Goal: Task Accomplishment & Management: Complete application form

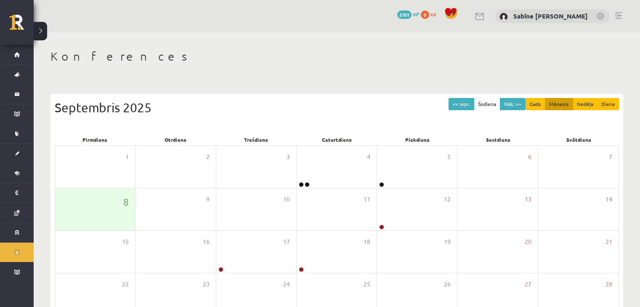
scroll to position [94, 0]
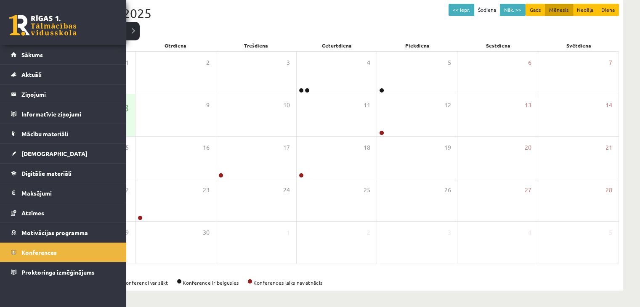
click at [37, 26] on link at bounding box center [42, 25] width 67 height 21
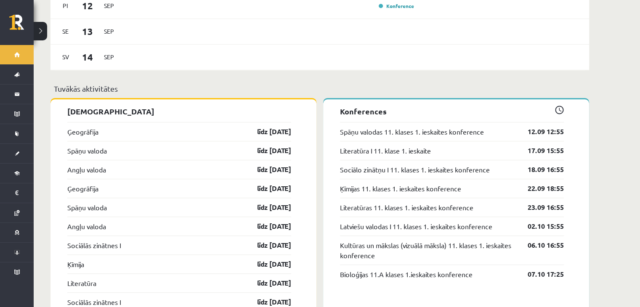
scroll to position [698, 0]
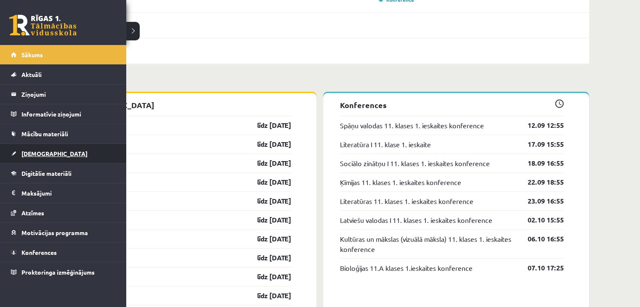
click at [24, 151] on span "[DEMOGRAPHIC_DATA]" at bounding box center [54, 154] width 66 height 8
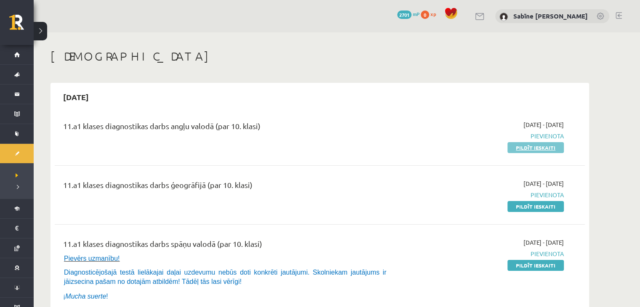
click at [530, 148] on link "Pildīt ieskaiti" at bounding box center [535, 147] width 56 height 11
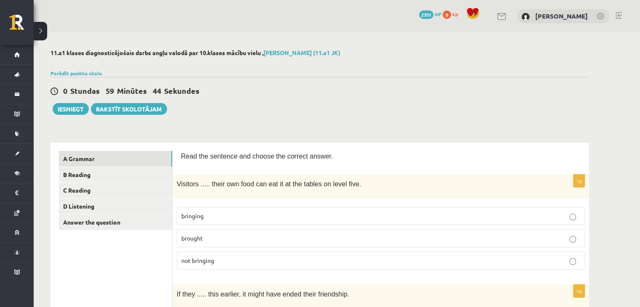
click at [286, 212] on p "bringing" at bounding box center [380, 216] width 399 height 9
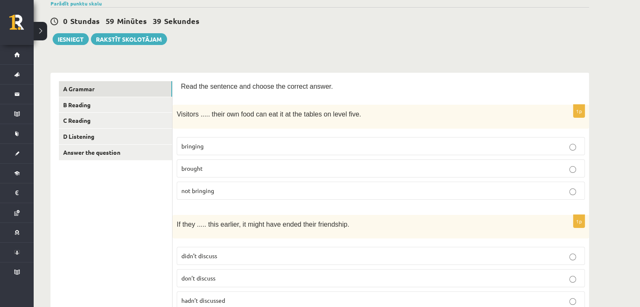
scroll to position [140, 0]
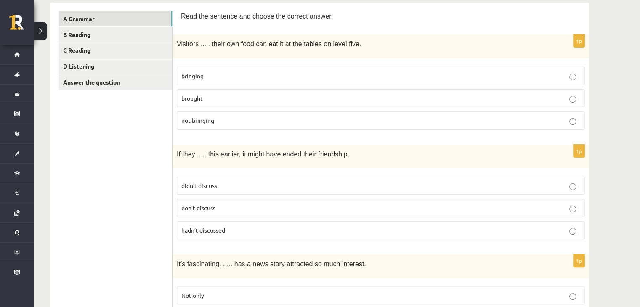
click at [262, 226] on p "hadn’t discussed" at bounding box center [380, 230] width 399 height 9
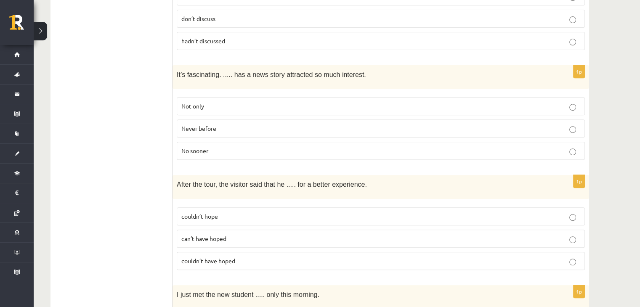
scroll to position [350, 0]
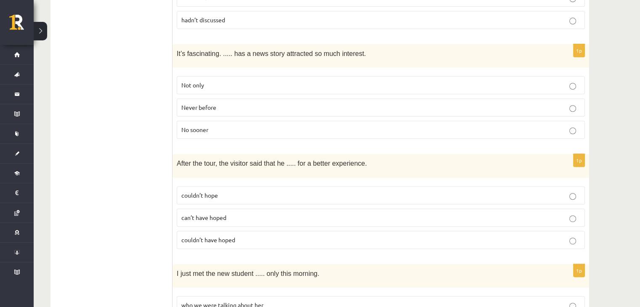
click at [269, 103] on p "Never before" at bounding box center [380, 107] width 399 height 9
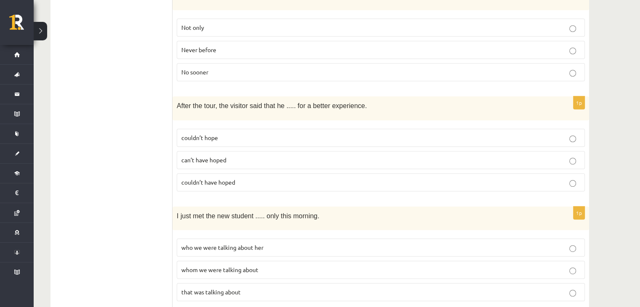
scroll to position [421, 0]
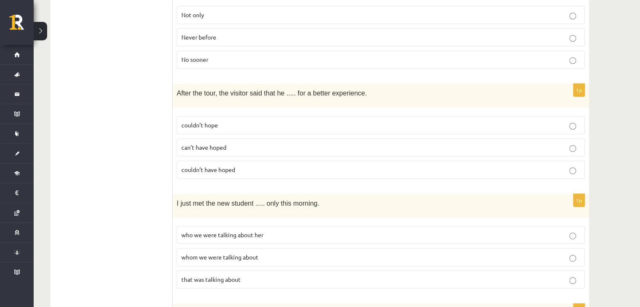
click at [319, 121] on p "couldn’t hope" at bounding box center [380, 125] width 399 height 9
click at [257, 165] on p "couldn’t have hoped" at bounding box center [380, 169] width 399 height 9
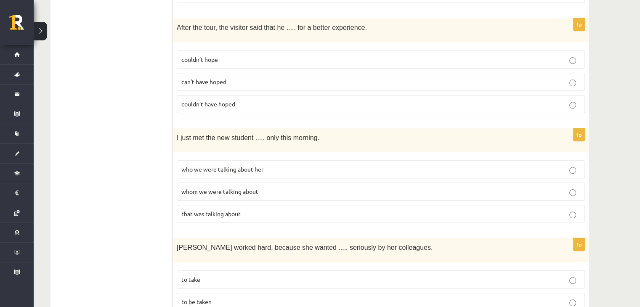
scroll to position [561, 0]
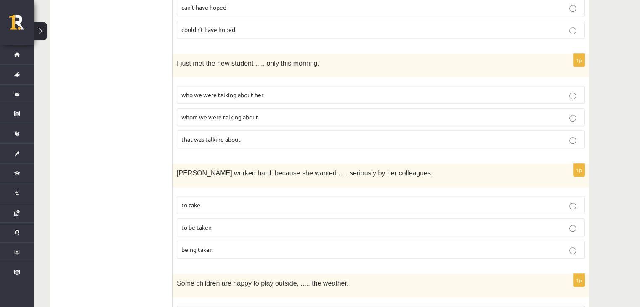
click at [262, 113] on p "whom we were talking about" at bounding box center [380, 117] width 399 height 9
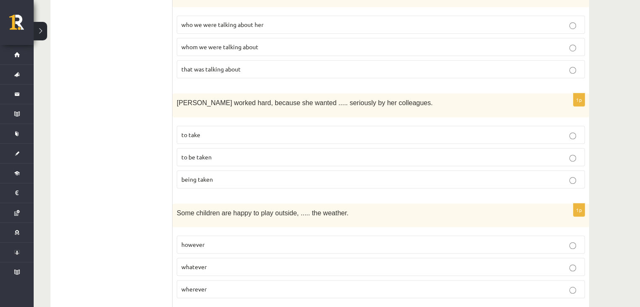
click at [248, 153] on p "to be taken" at bounding box center [380, 157] width 399 height 9
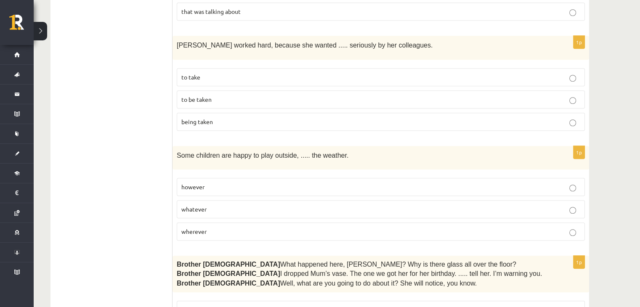
scroll to position [701, 0]
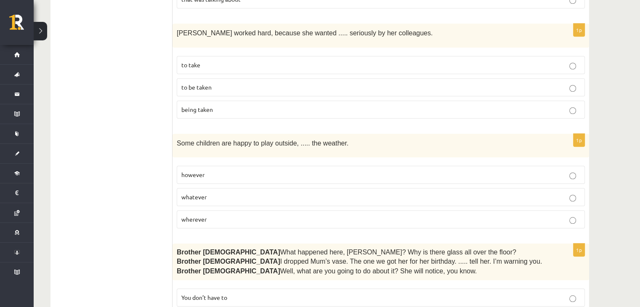
click at [264, 193] on p "whatever" at bounding box center [380, 197] width 399 height 9
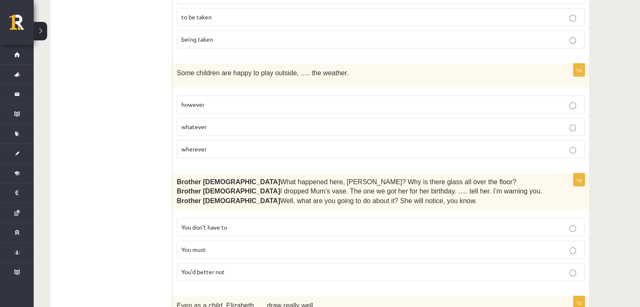
scroll to position [841, 0]
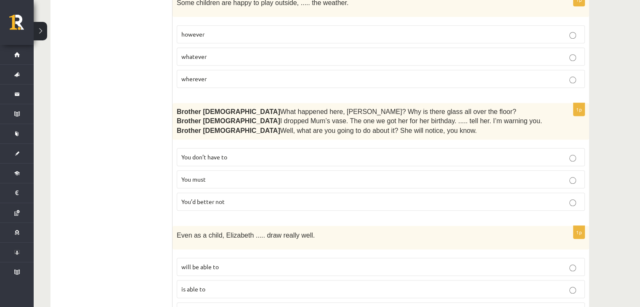
click at [257, 197] on p "You’d better not" at bounding box center [380, 201] width 399 height 9
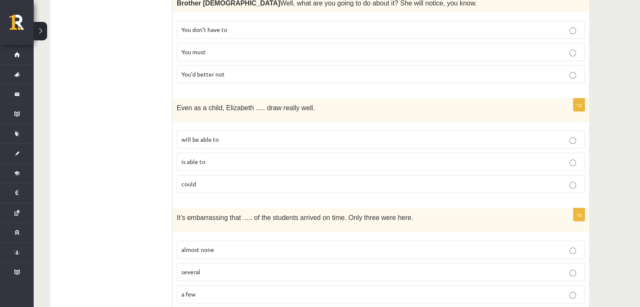
scroll to position [981, 0]
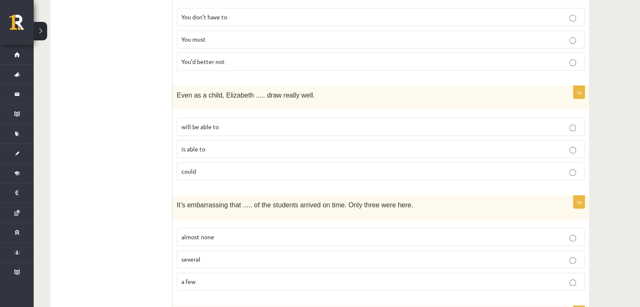
click at [243, 167] on p "could" at bounding box center [380, 171] width 399 height 9
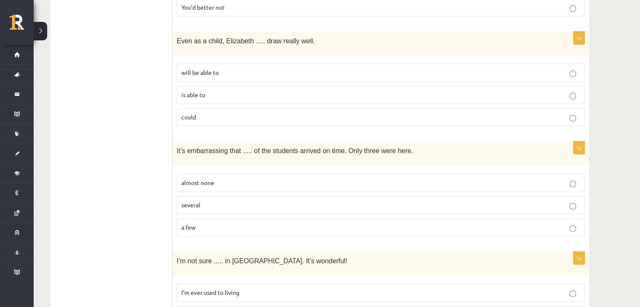
scroll to position [1052, 0]
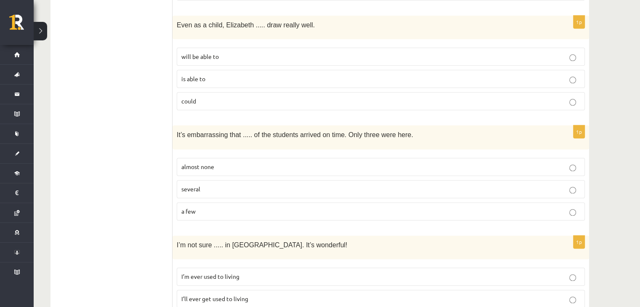
click at [275, 162] on p "almost none" at bounding box center [380, 166] width 399 height 9
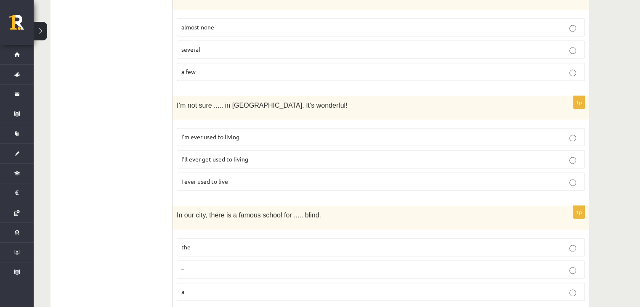
scroll to position [1192, 0]
click at [252, 154] on p "I’ll ever get used to living" at bounding box center [380, 158] width 399 height 9
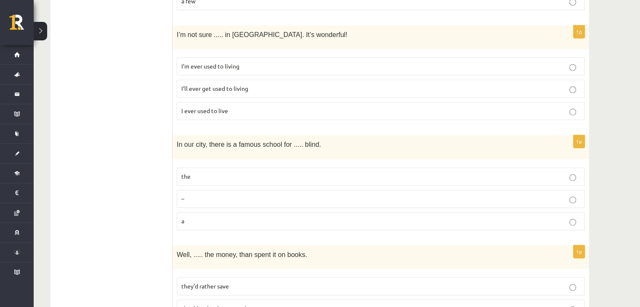
click at [234, 172] on p "the" at bounding box center [380, 176] width 399 height 9
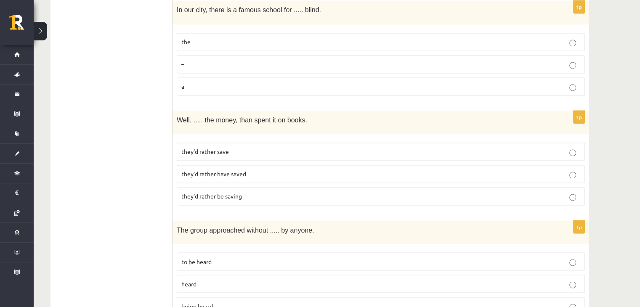
scroll to position [1402, 0]
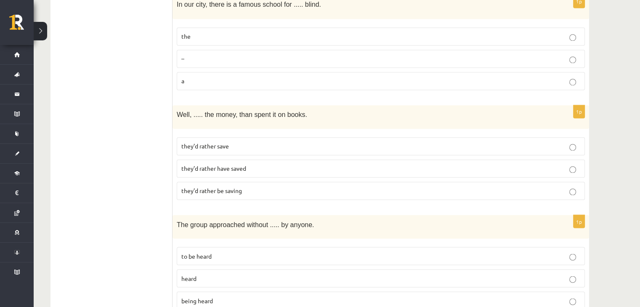
click at [221, 142] on span "they’d rather save" at bounding box center [205, 146] width 48 height 8
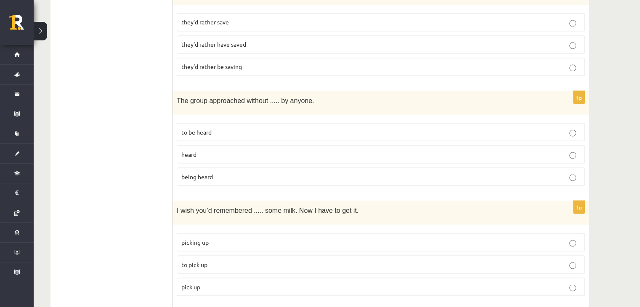
scroll to position [1542, 0]
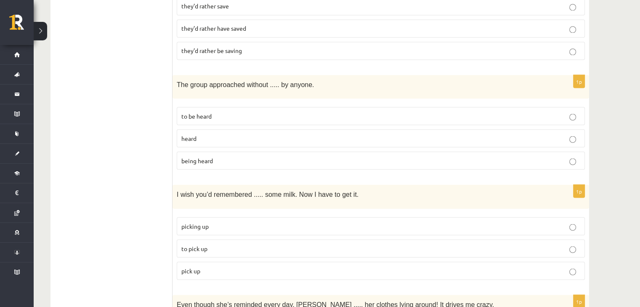
click at [216, 156] on p "being heard" at bounding box center [380, 160] width 399 height 9
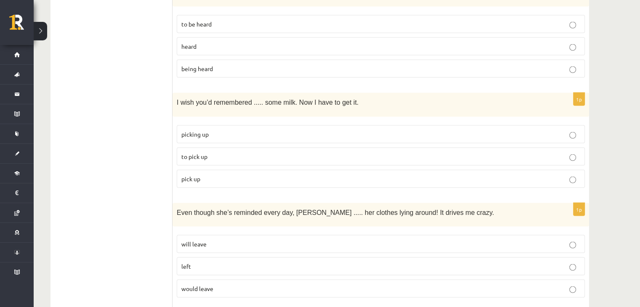
scroll to position [1682, 0]
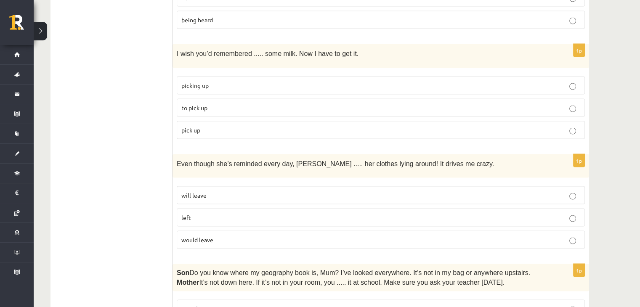
click at [212, 103] on p "to pick up" at bounding box center [380, 107] width 399 height 9
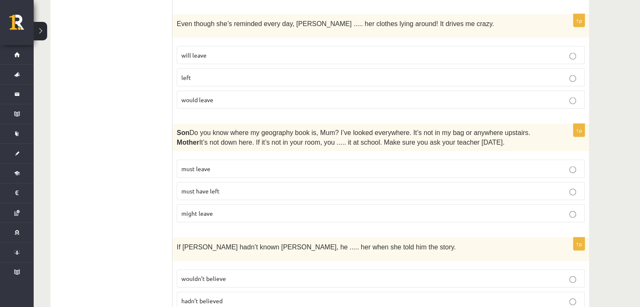
scroll to position [1752, 0]
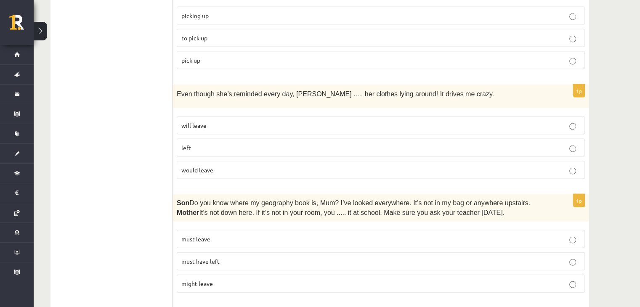
click at [223, 121] on p "will leave" at bounding box center [380, 125] width 399 height 9
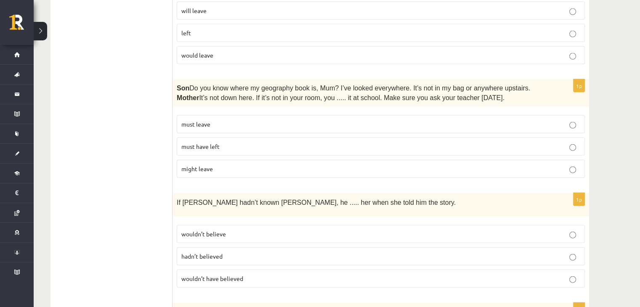
scroll to position [1893, 0]
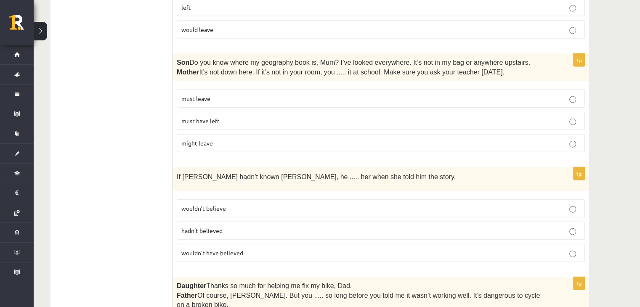
click at [241, 117] on p "must have left" at bounding box center [380, 121] width 399 height 9
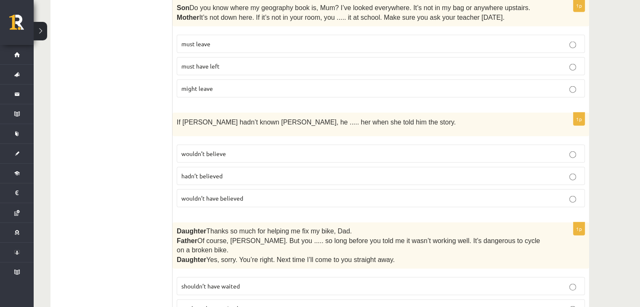
scroll to position [1963, 0]
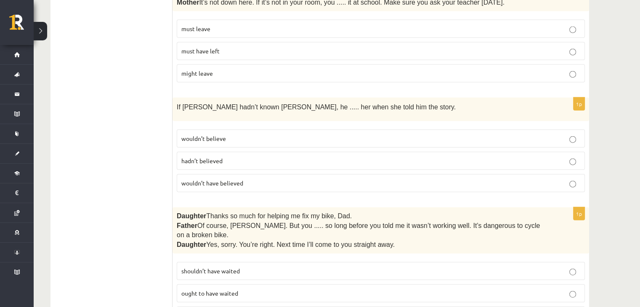
click at [229, 179] on span "wouldn’t have believed" at bounding box center [212, 183] width 62 height 8
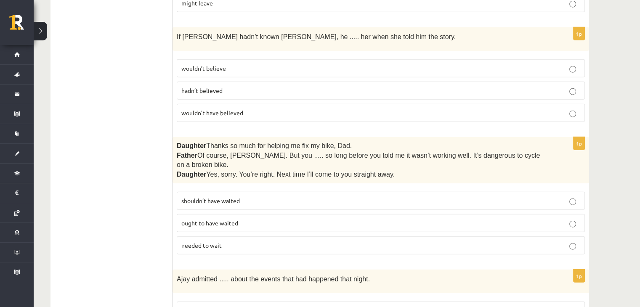
scroll to position [2090, 0]
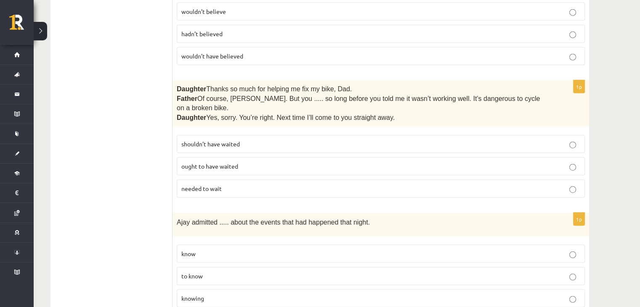
click at [263, 140] on p "shouldn’t have waited" at bounding box center [380, 144] width 399 height 9
click at [234, 289] on label "knowing" at bounding box center [381, 298] width 408 height 18
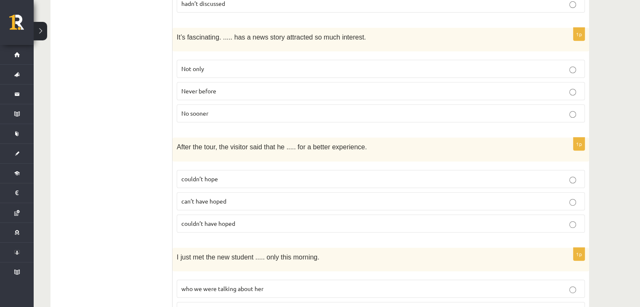
scroll to position [56, 0]
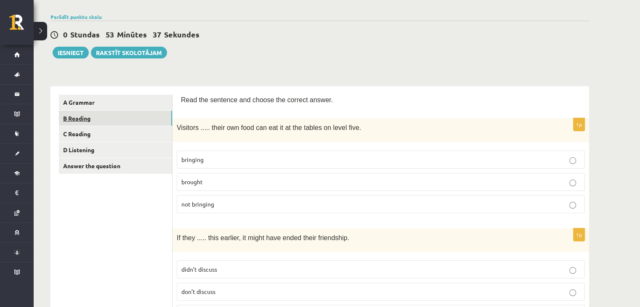
click at [135, 119] on link "B Reading" at bounding box center [115, 119] width 113 height 16
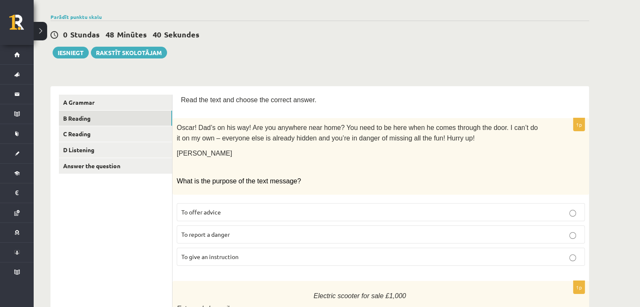
click at [326, 252] on p "To give an instruction" at bounding box center [380, 256] width 399 height 9
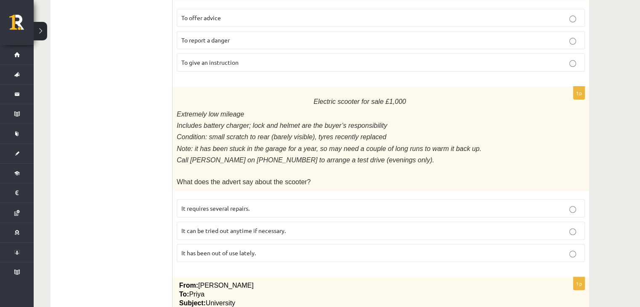
scroll to position [267, 0]
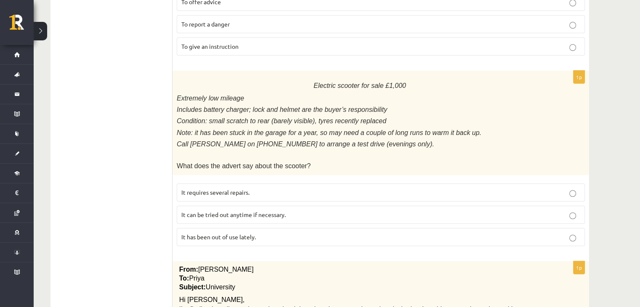
click at [345, 233] on p "It has been out of use lately." at bounding box center [380, 237] width 399 height 9
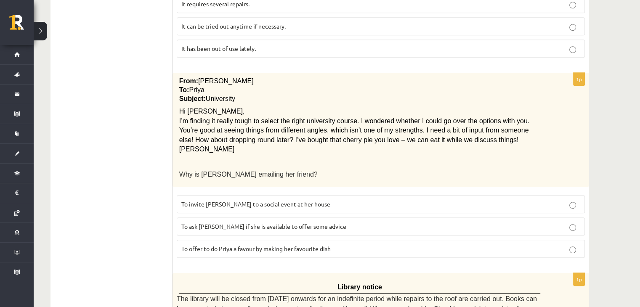
scroll to position [477, 0]
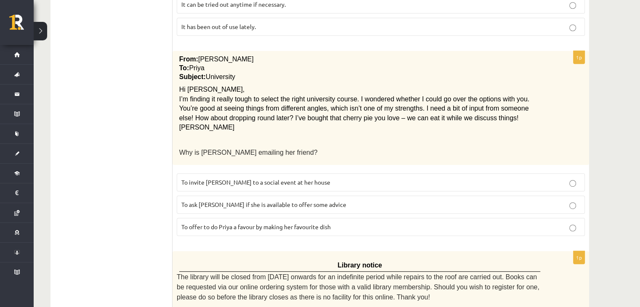
click at [413, 200] on p "To ask Priya if she is available to offer some advice" at bounding box center [380, 204] width 399 height 9
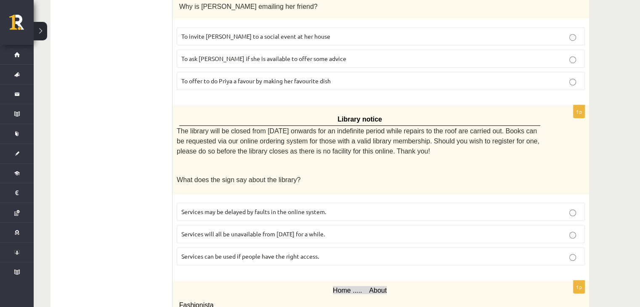
scroll to position [687, 0]
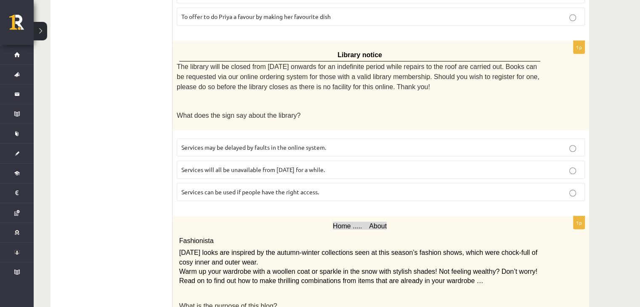
click at [405, 161] on label "Services will all be unavailable from Monday for a while." at bounding box center [381, 170] width 408 height 18
click at [373, 188] on p "Services can be used if people have the right access." at bounding box center [380, 192] width 399 height 9
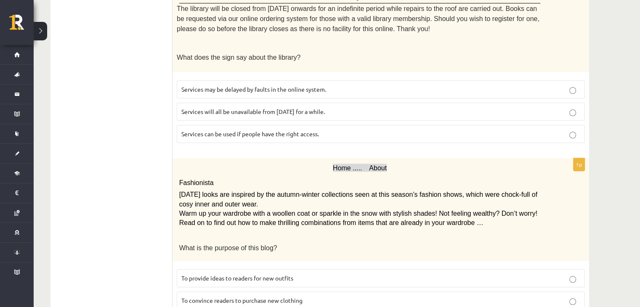
scroll to position [758, 0]
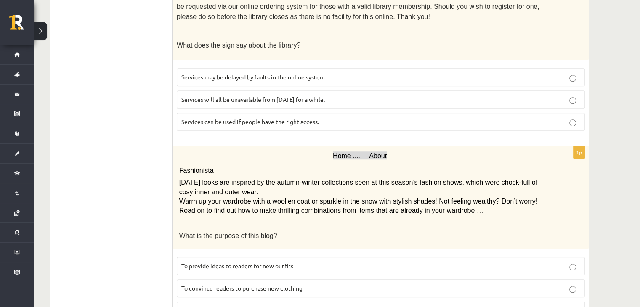
click at [330, 262] on p "To provide ideas to readers for new outfits" at bounding box center [380, 266] width 399 height 9
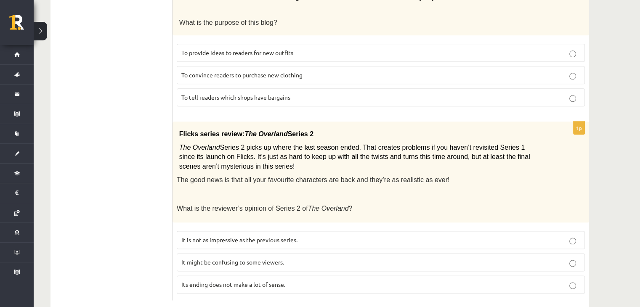
scroll to position [971, 0]
click at [380, 258] on p "It might be confusing to some viewers." at bounding box center [380, 262] width 399 height 9
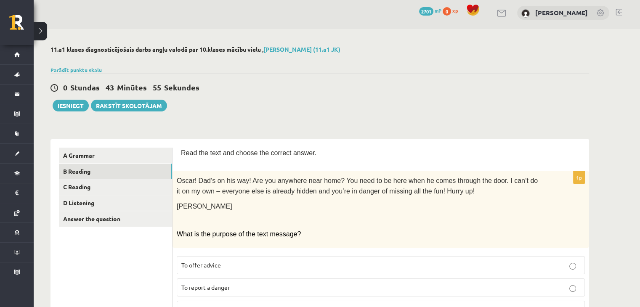
scroll to position [0, 0]
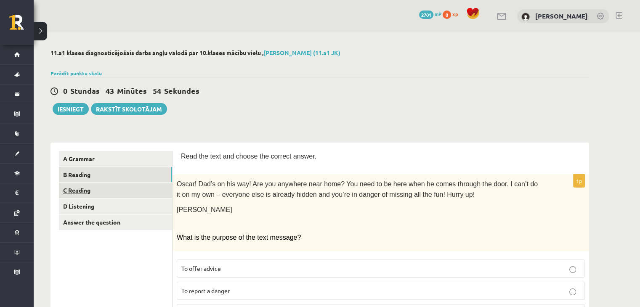
click at [147, 189] on link "C Reading" at bounding box center [115, 191] width 113 height 16
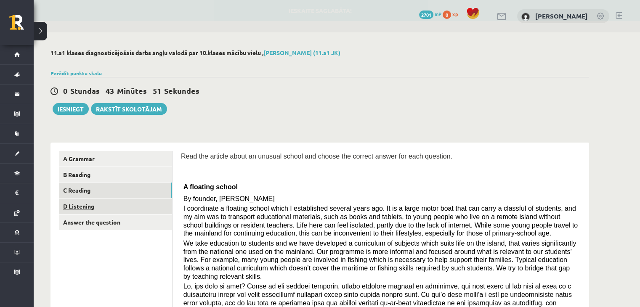
click at [142, 203] on link "D Listening" at bounding box center [115, 207] width 113 height 16
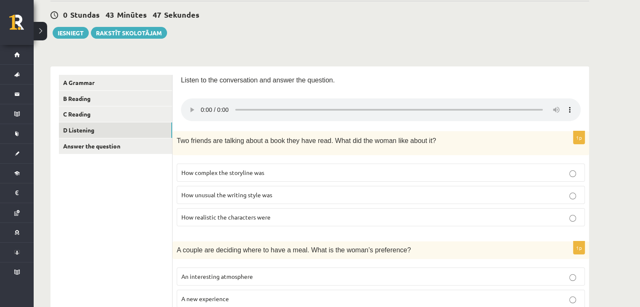
scroll to position [69, 0]
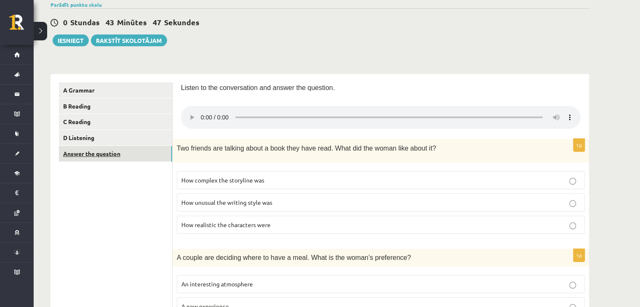
click at [161, 155] on link "Answer the question" at bounding box center [115, 154] width 113 height 16
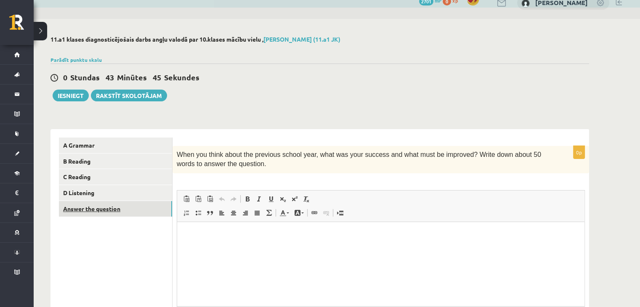
scroll to position [0, 0]
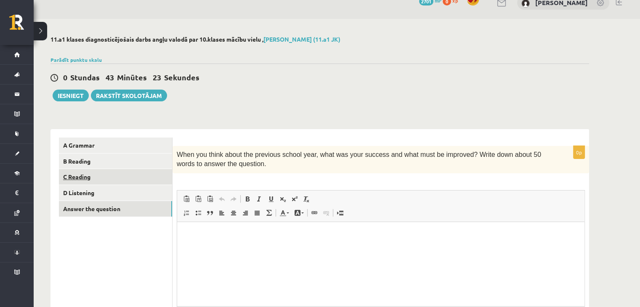
click at [135, 179] on link "C Reading" at bounding box center [115, 177] width 113 height 16
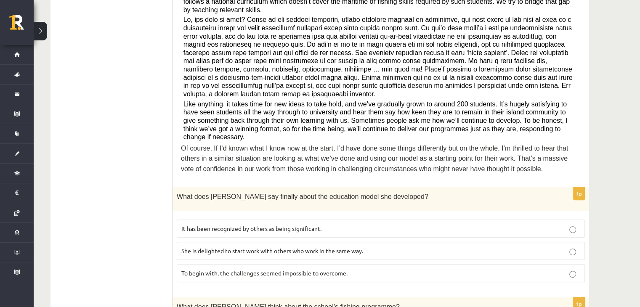
scroll to position [280, 0]
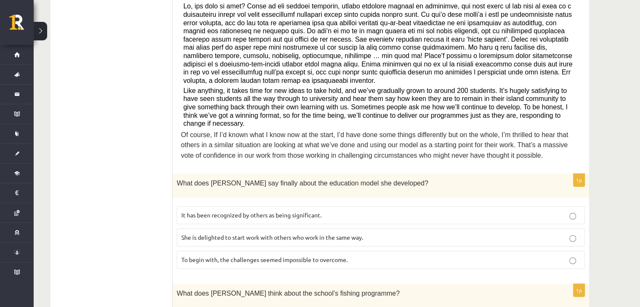
click at [361, 211] on p "It has been recognized by others as being significant." at bounding box center [380, 215] width 399 height 9
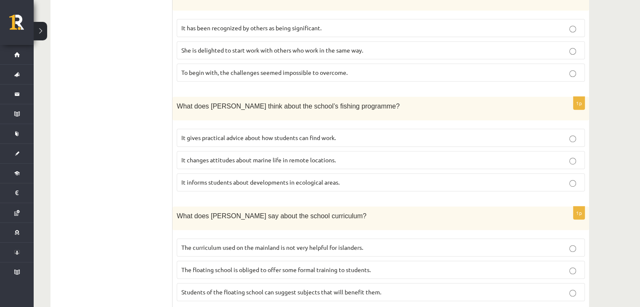
scroll to position [490, 0]
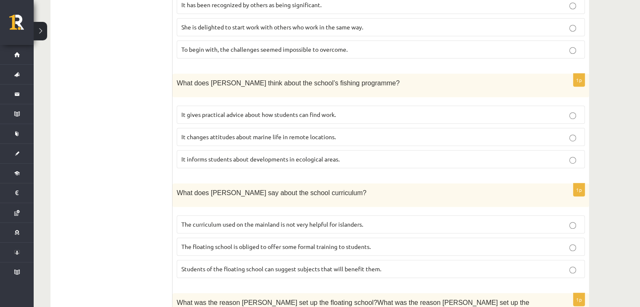
click at [326, 133] on span "It changes attitudes about marine life in remote locations." at bounding box center [258, 137] width 154 height 8
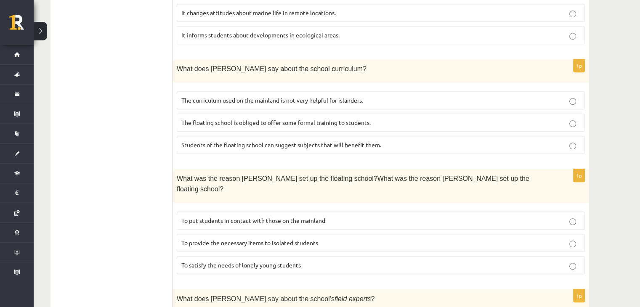
scroll to position [631, 0]
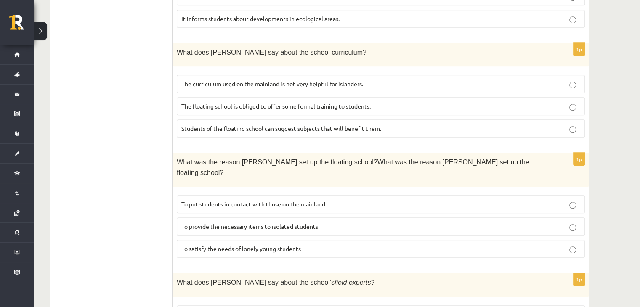
click at [342, 80] on span "The curriculum used on the mainland is not very helpful for islanders." at bounding box center [272, 84] width 182 height 8
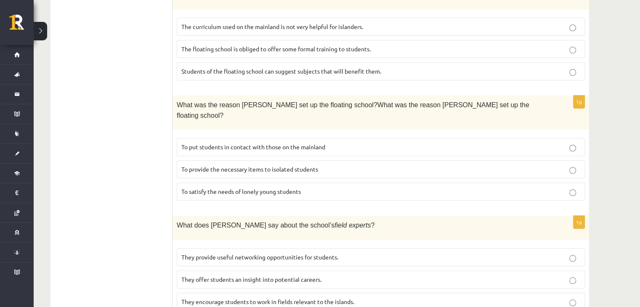
scroll to position [701, 0]
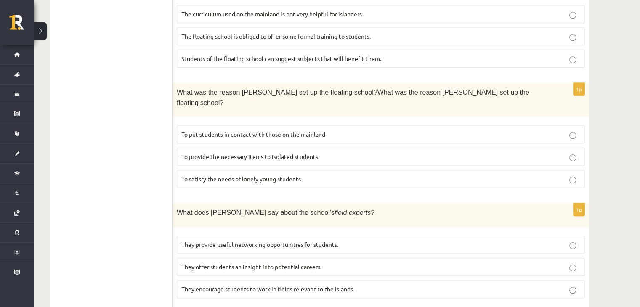
click at [275, 153] on span "To provide the necessary items to isolated students" at bounding box center [249, 157] width 137 height 8
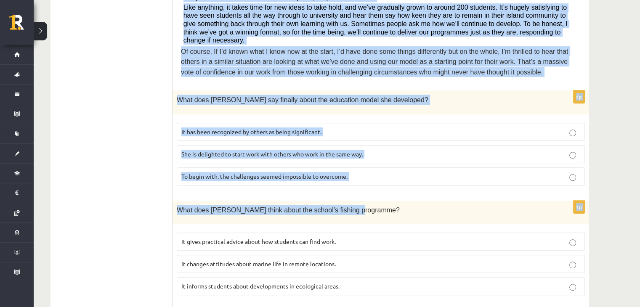
scroll to position [366, 0]
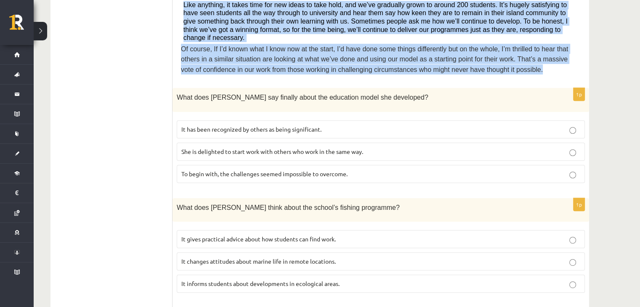
drag, startPoint x: 180, startPoint y: 66, endPoint x: 450, endPoint y: 42, distance: 271.5
click at [450, 42] on div "Read the article about an unusual school and choose the correct answer for each…" at bounding box center [380, 267] width 416 height 981
copy div "Read the article about an unusual school and choose the correct answer for each…"
click at [403, 45] on span "Of course, If I’d known what I know now at the start, I’d have done some things…" at bounding box center [374, 59] width 387 height 28
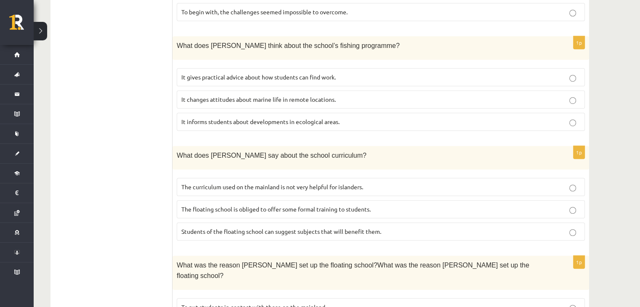
scroll to position [576, 0]
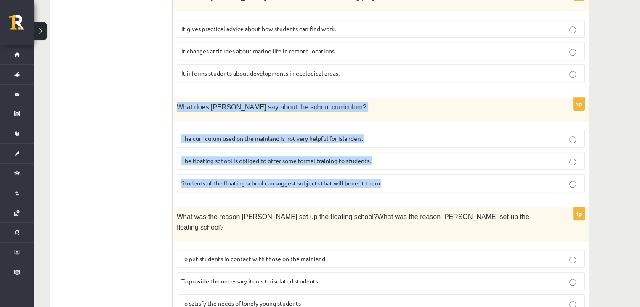
drag, startPoint x: 173, startPoint y: 74, endPoint x: 429, endPoint y: 143, distance: 265.6
click at [429, 143] on div "1p What does Anna say about the school curriculum? The curriculum used on the m…" at bounding box center [380, 148] width 416 height 101
copy div "What does Anna say about the school curriculum? The curriculum used on the main…"
click at [342, 102] on p "What does Anna say about the school curriculum?" at bounding box center [360, 107] width 366 height 10
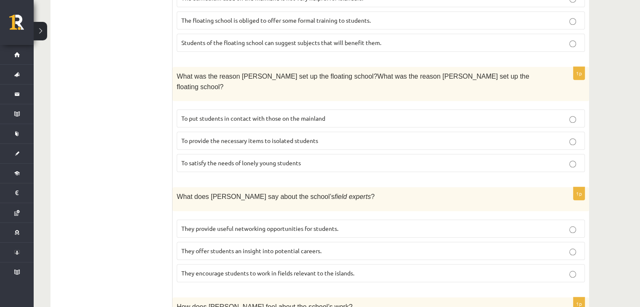
scroll to position [787, 0]
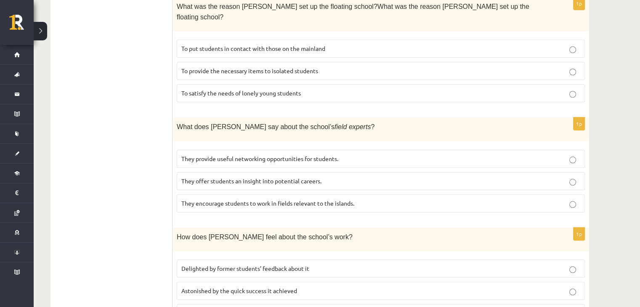
click at [350, 199] on span "They encourage students to work in fields relevant to the islands." at bounding box center [267, 203] width 173 height 8
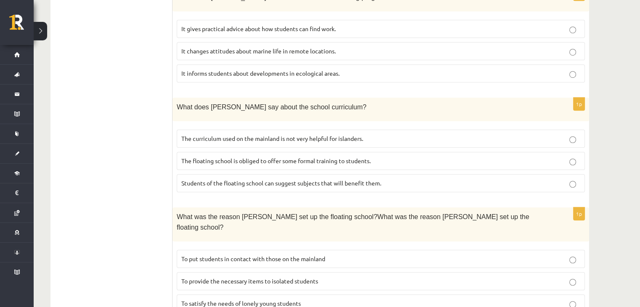
scroll to position [646, 0]
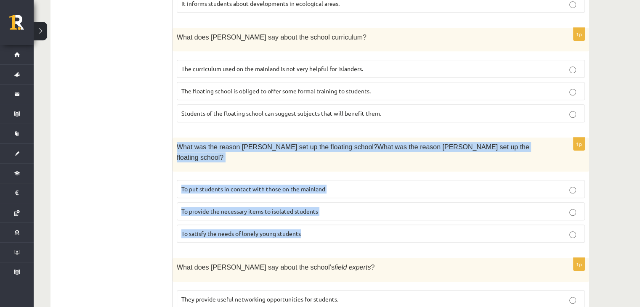
drag, startPoint x: 178, startPoint y: 111, endPoint x: 313, endPoint y: 203, distance: 162.6
click at [313, 203] on div "1p What was the reason Anna set up the floating school?What was the reason Anna…" at bounding box center [380, 194] width 416 height 112
click at [313, 204] on div "1p What was the reason Anna set up the floating school?What was the reason Anna…" at bounding box center [380, 194] width 416 height 112
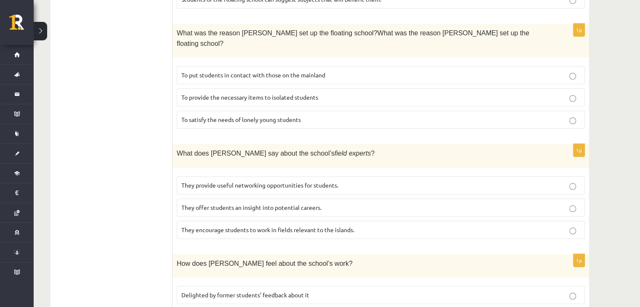
scroll to position [787, 0]
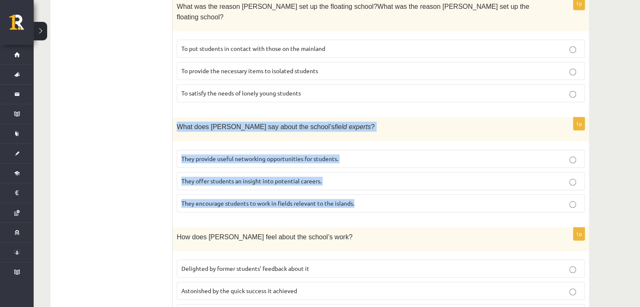
drag, startPoint x: 179, startPoint y: 83, endPoint x: 355, endPoint y: 158, distance: 191.3
click at [355, 158] on div "1p What does Anna say about the school’s field experts ? They provide useful ne…" at bounding box center [380, 167] width 416 height 101
copy div "What does Anna say about the school’s field experts ? They provide useful netwo…"
click at [334, 123] on span "field experts" at bounding box center [352, 126] width 36 height 7
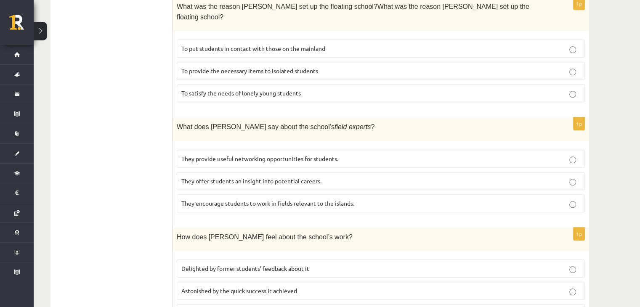
click at [341, 177] on p "They offer students an insight into potential careers." at bounding box center [380, 181] width 399 height 9
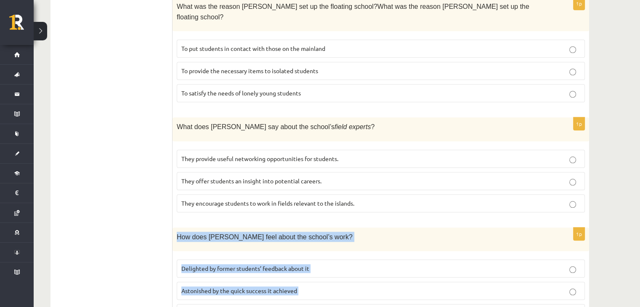
drag, startPoint x: 175, startPoint y: 189, endPoint x: 337, endPoint y: 249, distance: 172.7
copy div "How does Anna feel about the school’s work? Delighted by former students’ feedb…"
click at [302, 232] on p "How does Anna feel about the school’s work?" at bounding box center [360, 237] width 366 height 10
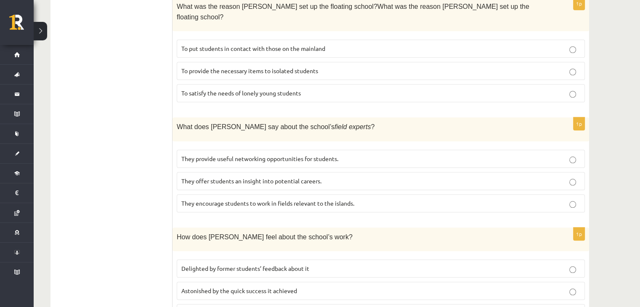
click at [339, 264] on p "Delighted by former students’ feedback about it" at bounding box center [380, 268] width 399 height 9
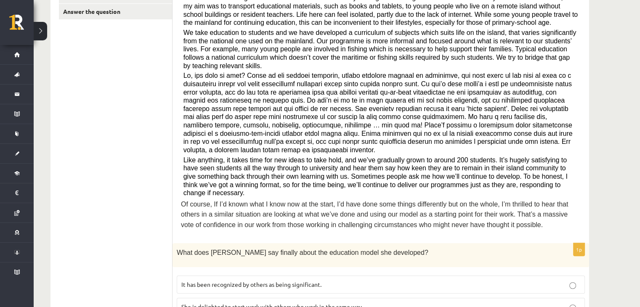
scroll to position [86, 0]
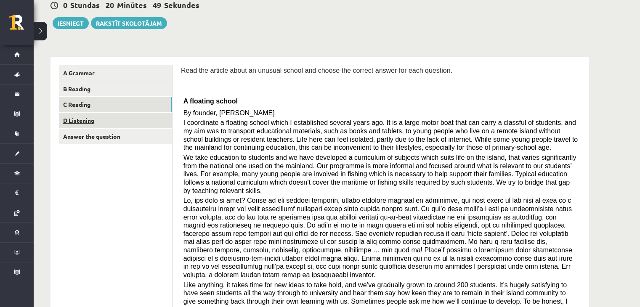
click at [132, 117] on link "D Listening" at bounding box center [115, 121] width 113 height 16
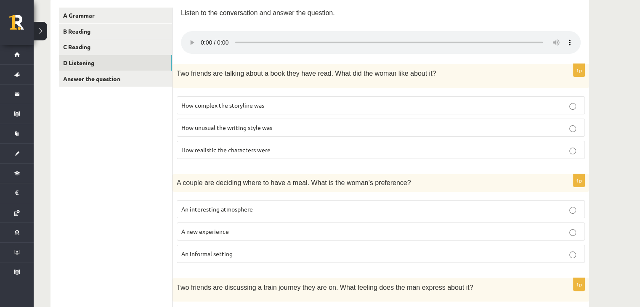
scroll to position [156, 0]
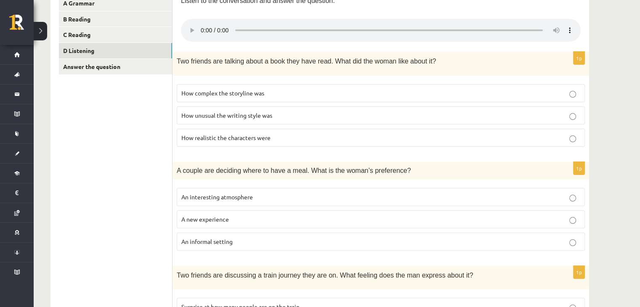
click at [416, 242] on p "An informal setting" at bounding box center [380, 241] width 399 height 9
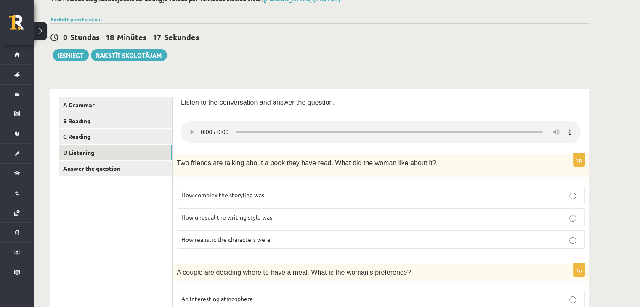
scroll to position [70, 0]
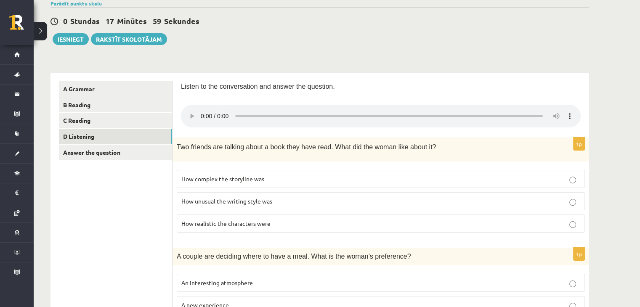
click at [278, 225] on p "How realistic the characters were" at bounding box center [380, 223] width 399 height 9
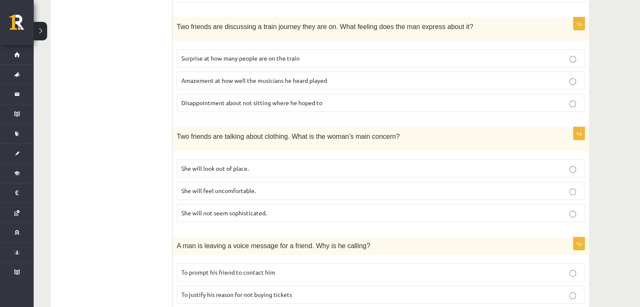
scroll to position [421, 0]
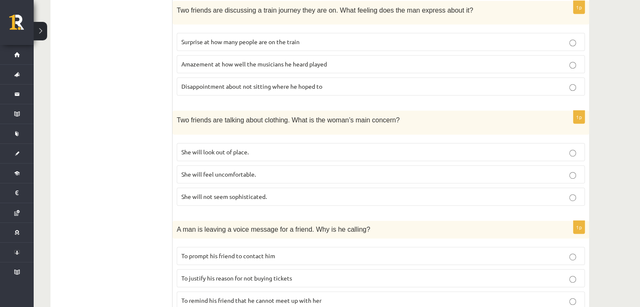
click at [277, 148] on p "She will look out of place." at bounding box center [380, 152] width 399 height 9
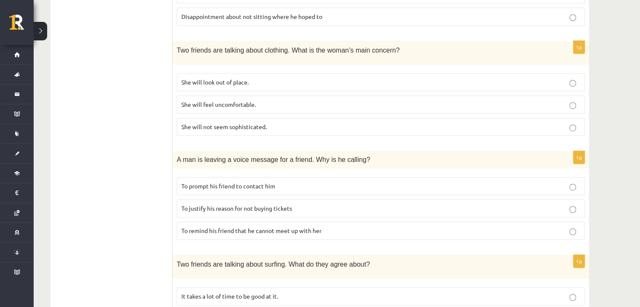
click at [294, 183] on p "To prompt his friend to contact him" at bounding box center [380, 186] width 399 height 9
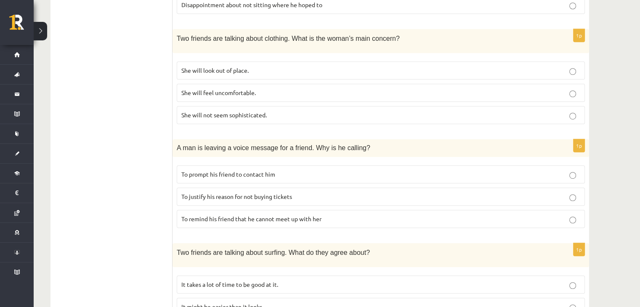
scroll to position [559, 0]
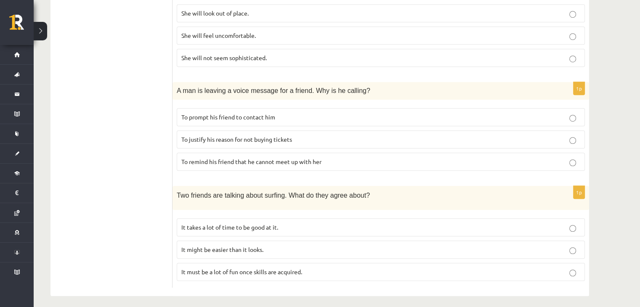
click at [299, 223] on p "It takes a lot of time to be good at it." at bounding box center [380, 227] width 399 height 9
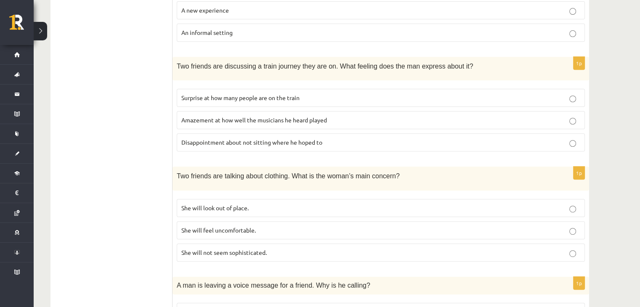
scroll to position [349, 0]
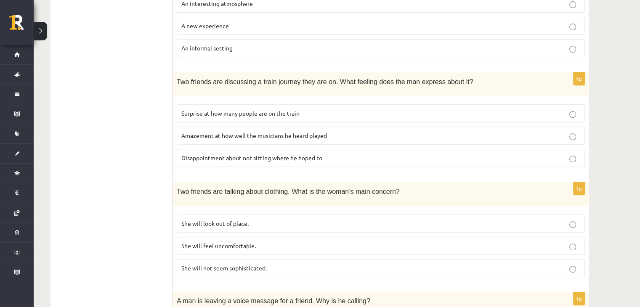
click at [282, 157] on span "Disappointment about not sitting where he hoped to" at bounding box center [251, 158] width 141 height 8
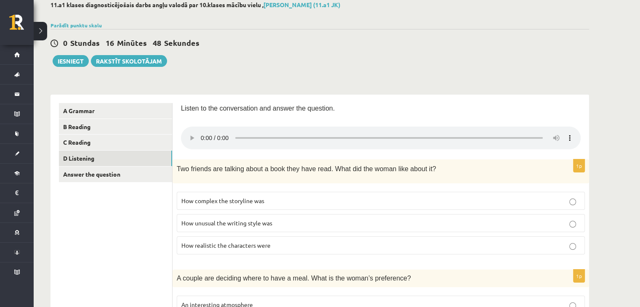
scroll to position [0, 0]
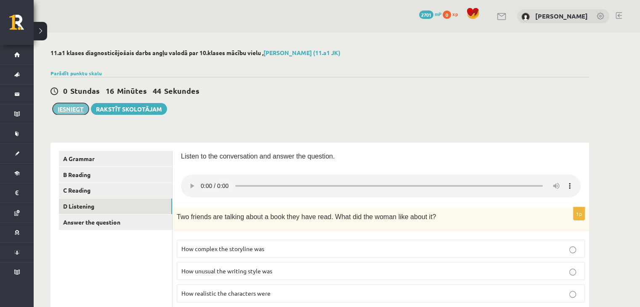
click at [70, 109] on button "Iesniegt" at bounding box center [71, 109] width 36 height 12
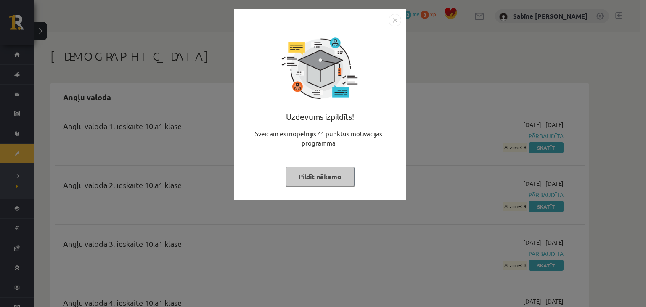
click at [331, 179] on button "Pildīt nākamo" at bounding box center [320, 176] width 69 height 19
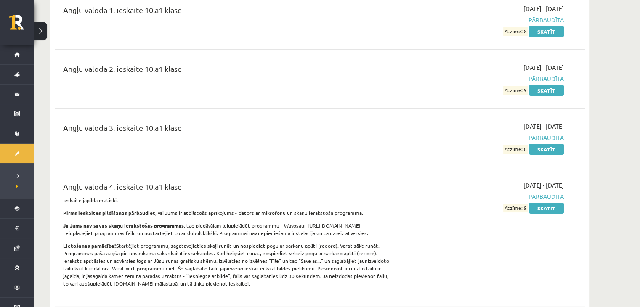
scroll to position [140, 0]
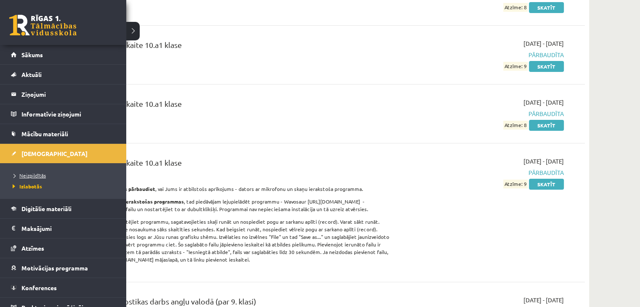
click at [35, 175] on span "Neizpildītās" at bounding box center [28, 175] width 35 height 7
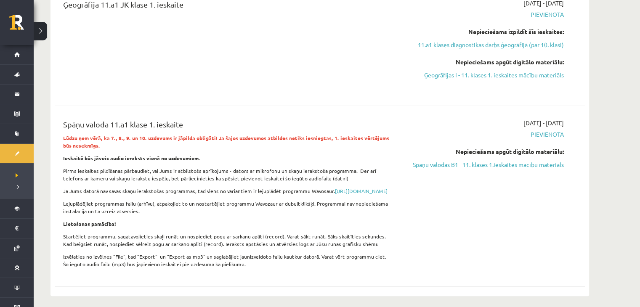
scroll to position [350, 0]
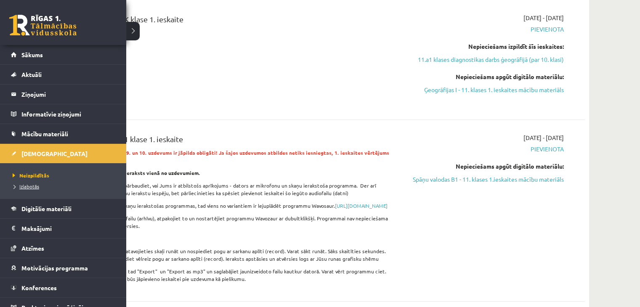
click at [28, 185] on span "Izlabotās" at bounding box center [25, 186] width 29 height 7
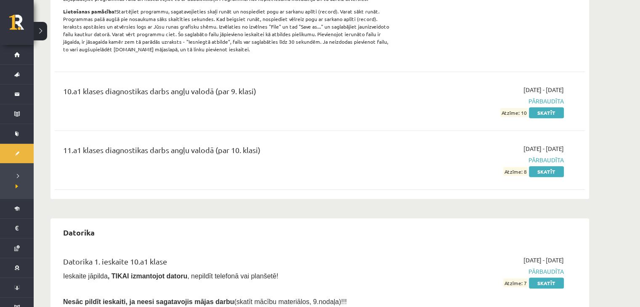
scroll to position [280, 0]
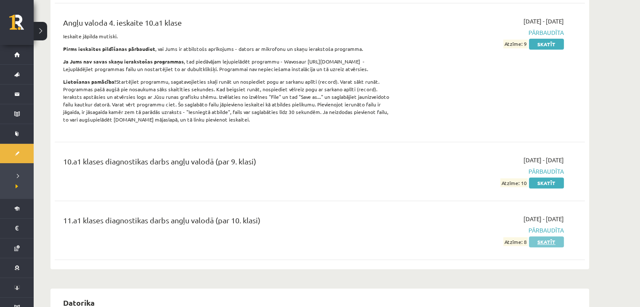
click at [538, 239] on link "Skatīt" at bounding box center [546, 241] width 35 height 11
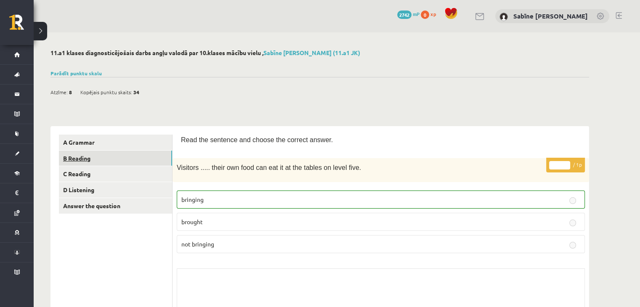
click at [158, 158] on link "B Reading" at bounding box center [115, 159] width 113 height 16
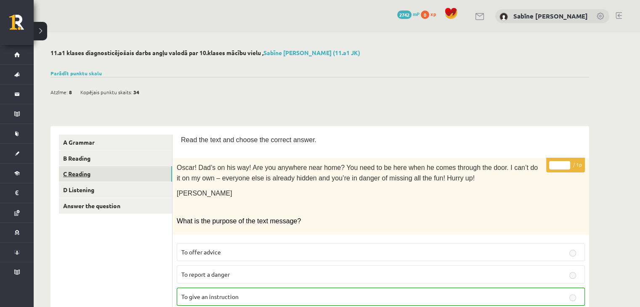
click at [132, 177] on link "C Reading" at bounding box center [115, 174] width 113 height 16
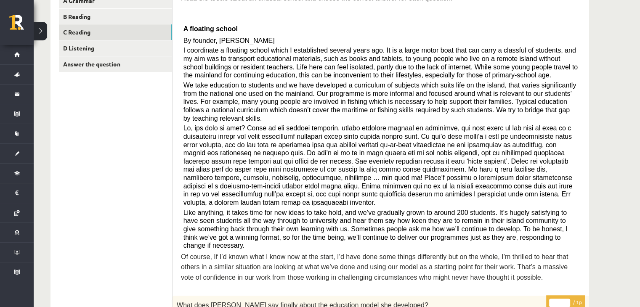
scroll to position [88, 0]
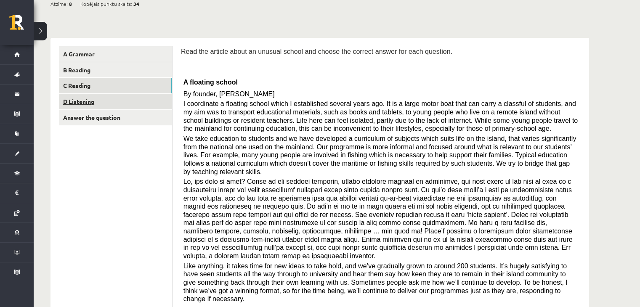
click at [142, 100] on link "D Listening" at bounding box center [115, 102] width 113 height 16
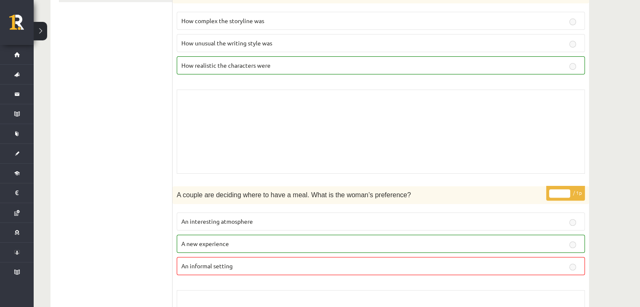
scroll to position [0, 0]
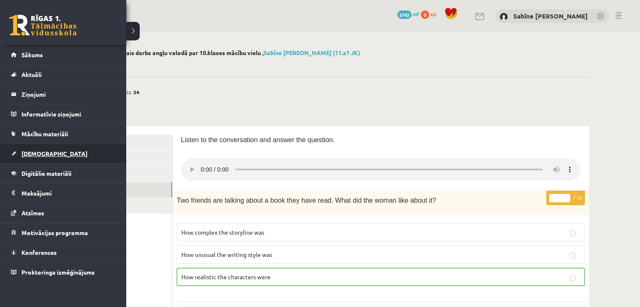
click at [60, 156] on link "[DEMOGRAPHIC_DATA]" at bounding box center [63, 153] width 105 height 19
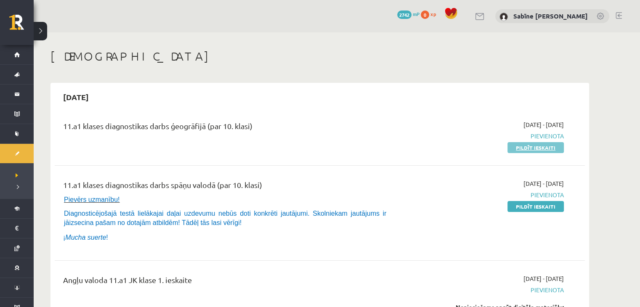
click at [547, 148] on link "Pildīt ieskaiti" at bounding box center [535, 147] width 56 height 11
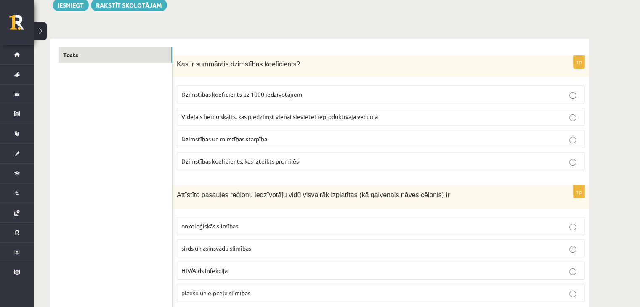
scroll to position [140, 0]
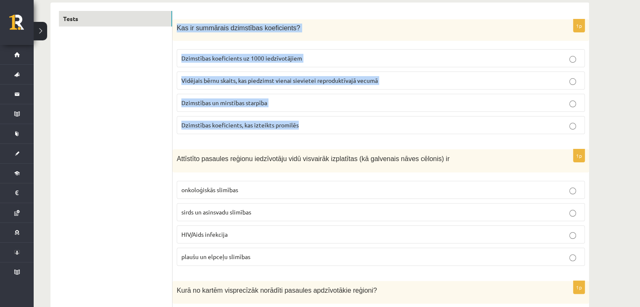
drag, startPoint x: 175, startPoint y: 27, endPoint x: 312, endPoint y: 117, distance: 163.2
click at [312, 117] on div "1p Kas ir summārais dzimstības koeficients? Dzimstības koeficients uz 1000 iedz…" at bounding box center [380, 80] width 416 height 122
click at [318, 26] on p "Kas ir summārais dzimstības koeficients?" at bounding box center [360, 28] width 366 height 9
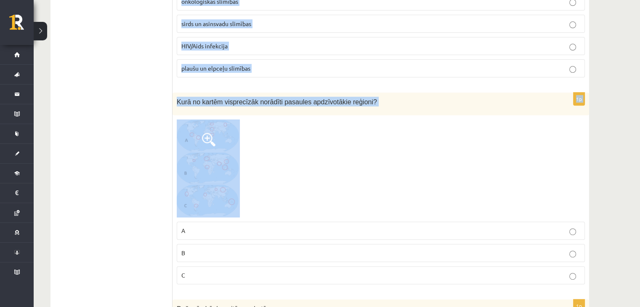
scroll to position [350, 0]
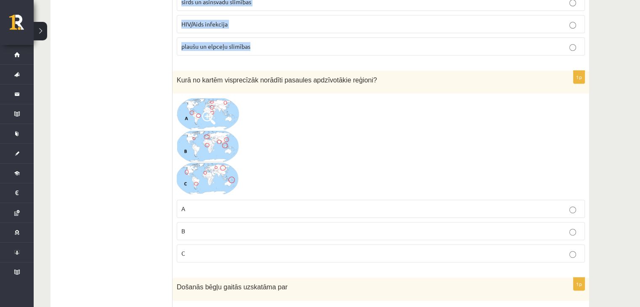
drag, startPoint x: 177, startPoint y: 26, endPoint x: 257, endPoint y: 43, distance: 82.3
copy form "Kas ir summārais dzimstības koeficients? Dzimstības koeficients uz 1000 iedzīvo…"
click at [258, 77] on span "Kurā no kartēm visprecīzāk norādīti pasaules apdzīvotākie reģioni?" at bounding box center [277, 80] width 200 height 7
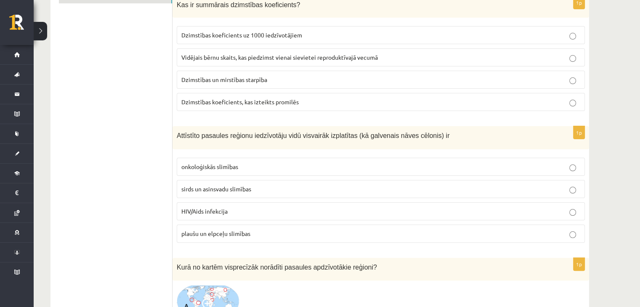
scroll to position [140, 0]
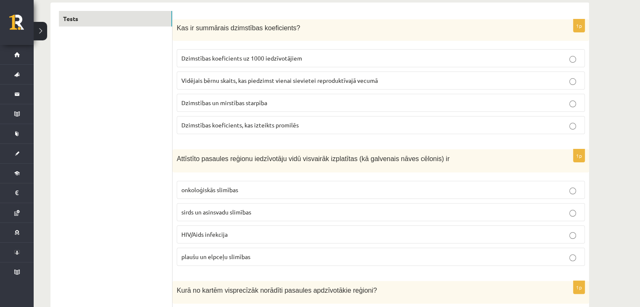
click at [323, 77] on span "Vidējais bērnu skaits, kas piedzimst vienai sievietei reproduktīvajā vecumā" at bounding box center [279, 81] width 196 height 8
click at [237, 208] on span "sirds un asinsvadu slimības" at bounding box center [216, 212] width 70 height 8
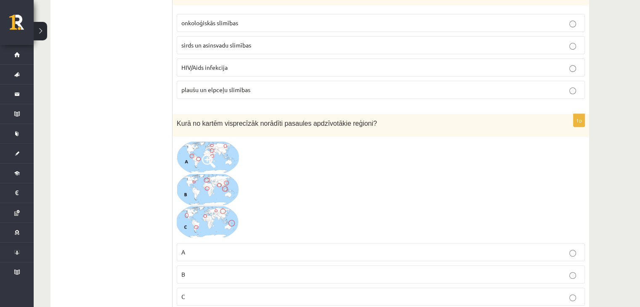
scroll to position [350, 0]
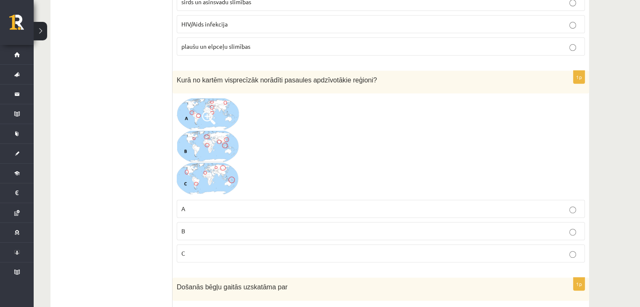
click at [204, 135] on img at bounding box center [208, 147] width 63 height 98
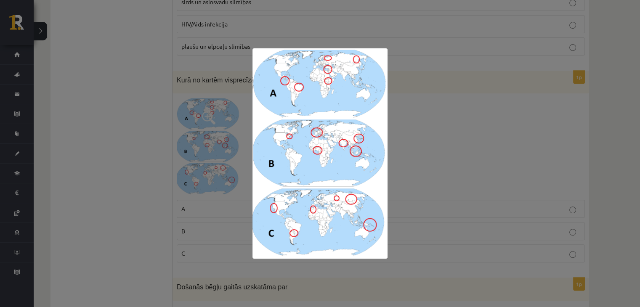
click at [482, 124] on div at bounding box center [320, 153] width 640 height 307
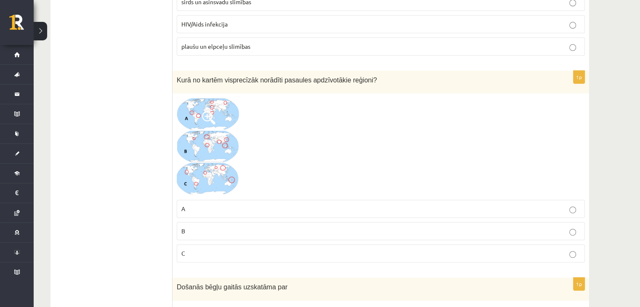
click at [215, 115] on span at bounding box center [208, 117] width 13 height 13
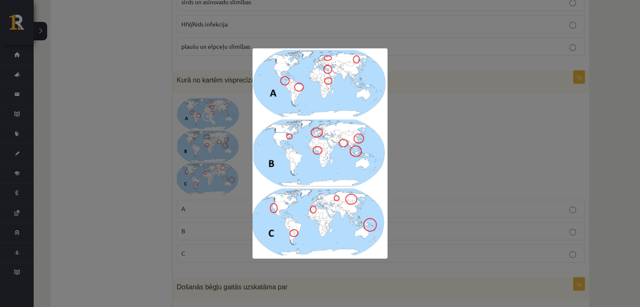
click at [423, 83] on div at bounding box center [320, 153] width 640 height 307
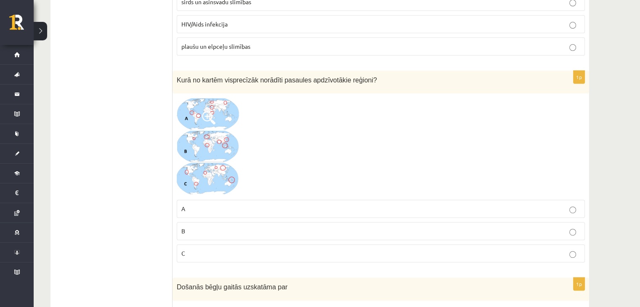
click at [254, 208] on p "A" at bounding box center [380, 208] width 399 height 9
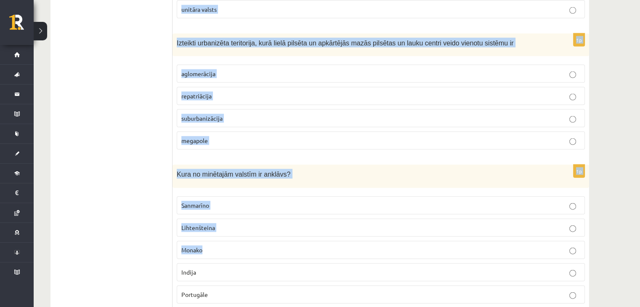
scroll to position [1963, 0]
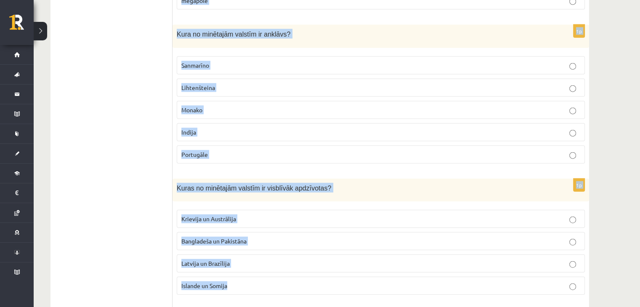
drag, startPoint x: 175, startPoint y: 74, endPoint x: 262, endPoint y: 265, distance: 209.1
click at [262, 265] on form "1p Kas ir summārais dzimstības koeficients? Dzimstības koeficients uz 1000 iedz…" at bounding box center [381, 243] width 400 height 4110
copy form "Došanās bēgļu gaitās uzskatāma par remigrāciju brīvprātīgu migrāciju piespiedu …"
click at [335, 183] on p "Kuras no minētajām valstīm ir visblīvāk apdzīvotas?" at bounding box center [360, 188] width 366 height 10
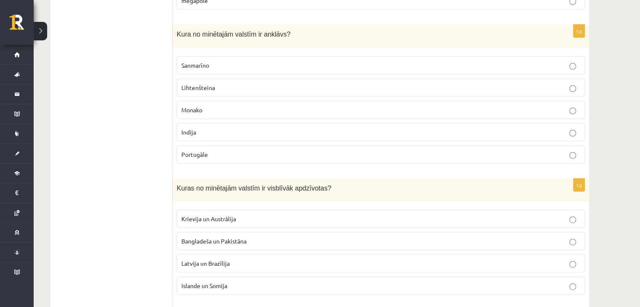
click at [251, 237] on p "Bangladeša un Pakistāna" at bounding box center [380, 241] width 399 height 9
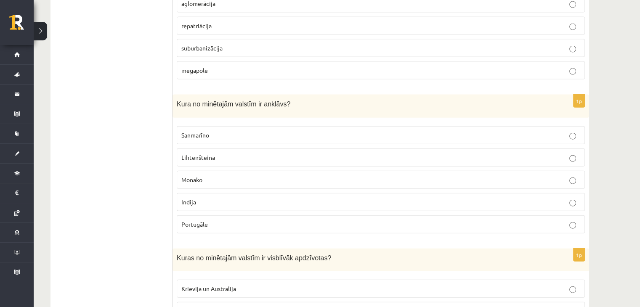
click at [217, 131] on p "Sanmarīno" at bounding box center [380, 135] width 399 height 9
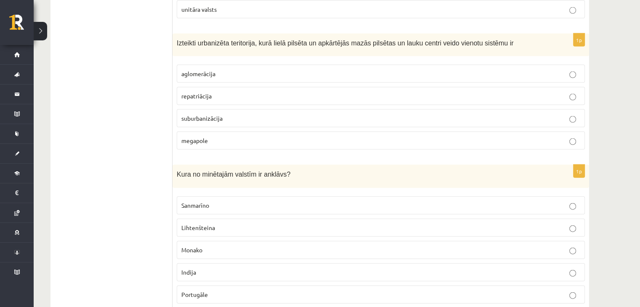
scroll to position [1752, 0]
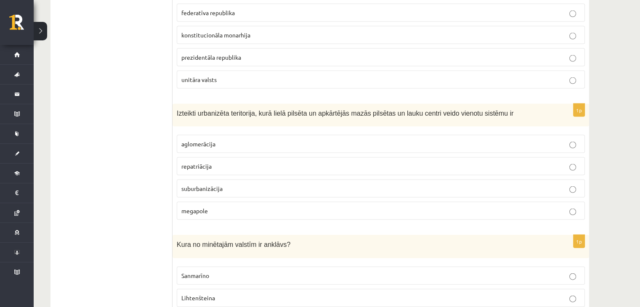
click at [228, 140] on p "aglomerācija" at bounding box center [380, 144] width 399 height 9
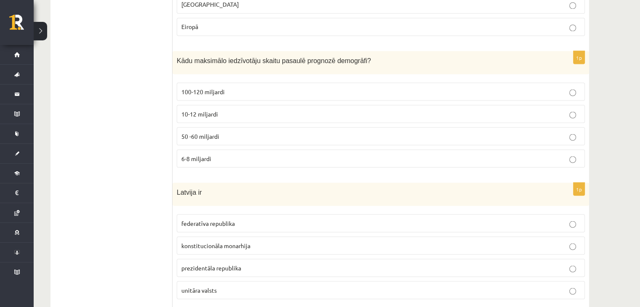
scroll to position [1612, 0]
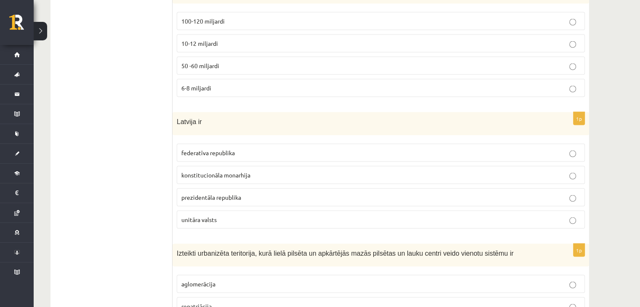
click at [222, 39] on p "10-12 miljardi" at bounding box center [380, 43] width 399 height 9
click at [225, 215] on p "unitāra valsts" at bounding box center [380, 219] width 399 height 9
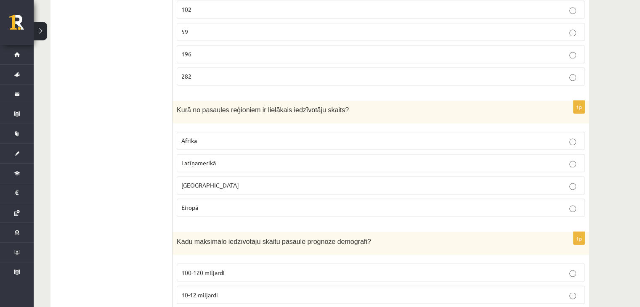
scroll to position [1332, 0]
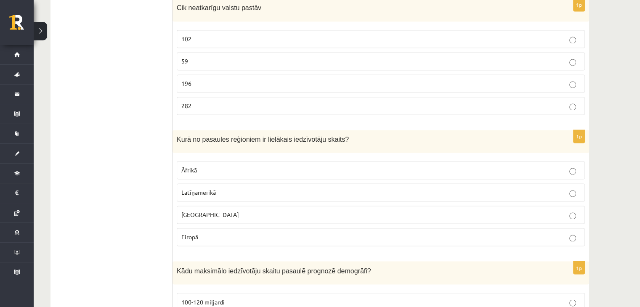
click at [229, 211] on p "[GEOGRAPHIC_DATA]" at bounding box center [380, 214] width 399 height 9
click at [224, 79] on p "196" at bounding box center [380, 83] width 399 height 9
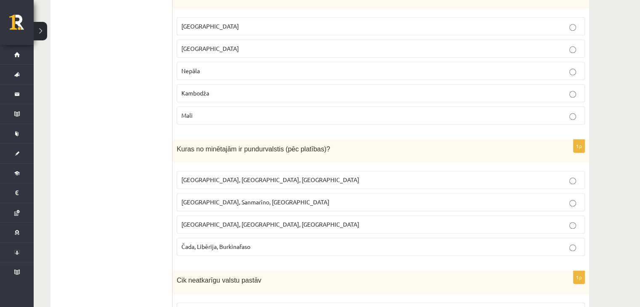
scroll to position [1052, 0]
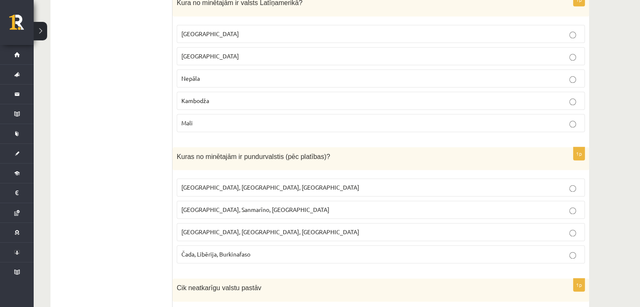
click at [264, 206] on span "[GEOGRAPHIC_DATA], Sanmarīno, [GEOGRAPHIC_DATA]" at bounding box center [255, 210] width 148 height 8
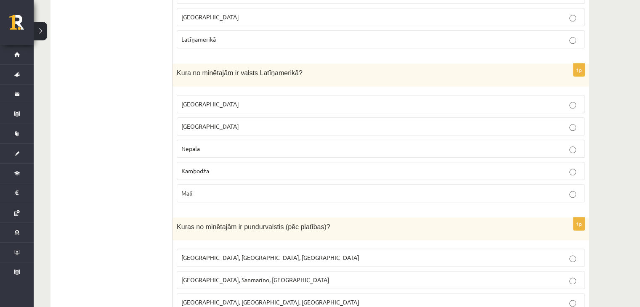
click at [239, 101] on p "[GEOGRAPHIC_DATA]" at bounding box center [380, 104] width 399 height 9
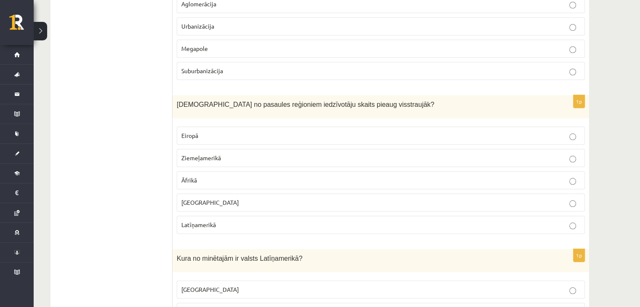
scroll to position [771, 0]
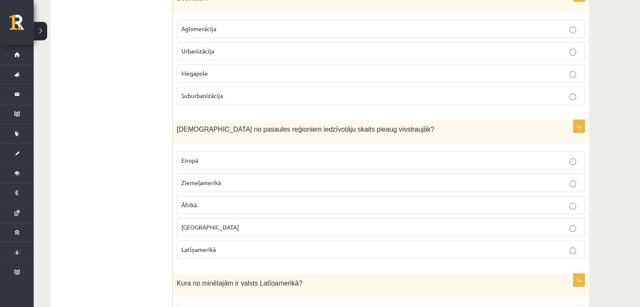
click at [228, 201] on p "Āfrikā" at bounding box center [380, 205] width 399 height 9
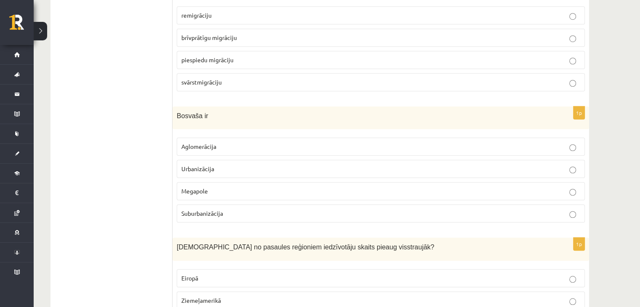
scroll to position [631, 0]
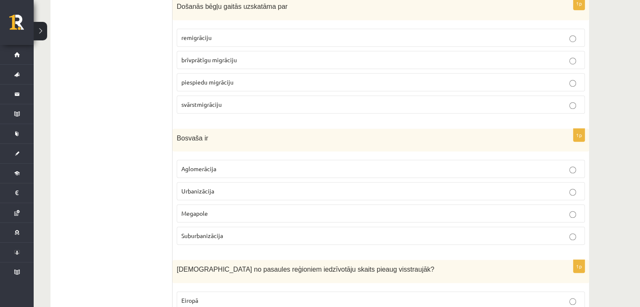
click at [236, 164] on p "Aglomerācija" at bounding box center [380, 168] width 399 height 9
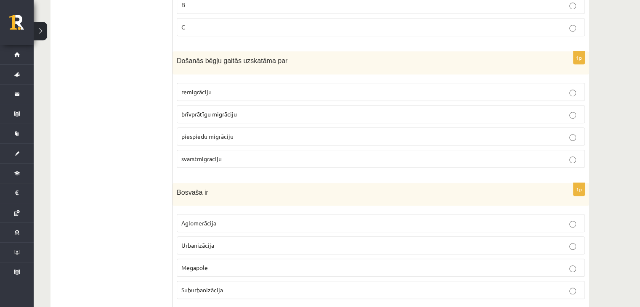
scroll to position [561, 0]
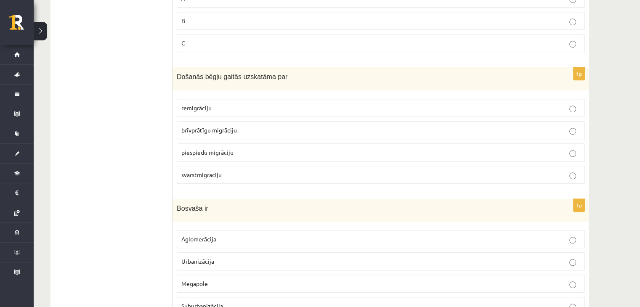
click at [246, 153] on p "piespiedu migrāciju" at bounding box center [380, 152] width 399 height 9
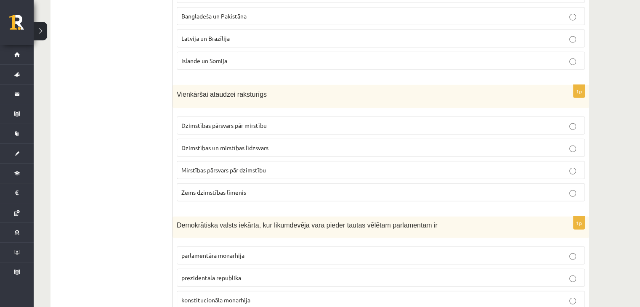
scroll to position [2204, 0]
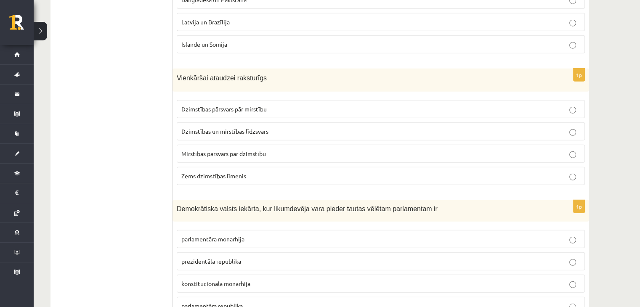
click at [204, 127] on span "Dzimstības un mirstības līdzsvars" at bounding box center [224, 131] width 87 height 8
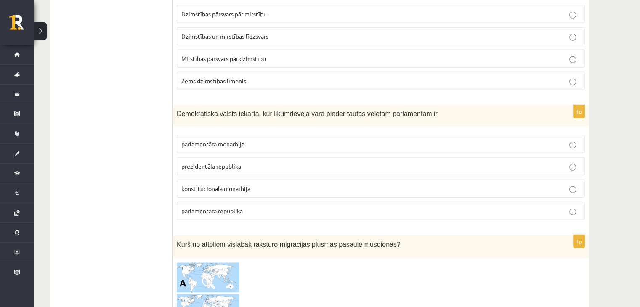
scroll to position [2344, 0]
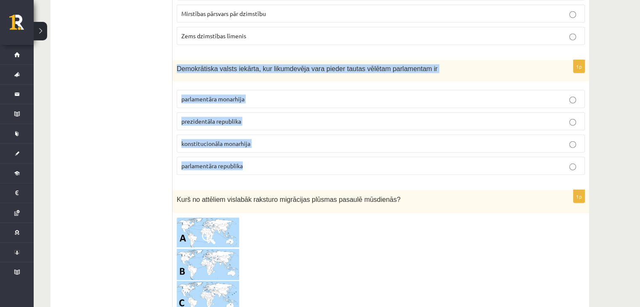
drag, startPoint x: 176, startPoint y: 56, endPoint x: 248, endPoint y: 147, distance: 116.5
click at [248, 147] on div "1p Demokrātiska valsts iekārta, kur likumdevēja vara pieder tautas vēlētam parl…" at bounding box center [380, 121] width 416 height 122
copy div "Demokrātiska valsts iekārta, kur likumdevēja vara pieder tautas vēlētam parlame…"
click at [307, 64] on p "Demokrātiska valsts iekārta, kur likumdevēja vara pieder tautas vēlētam parlame…" at bounding box center [360, 68] width 366 height 9
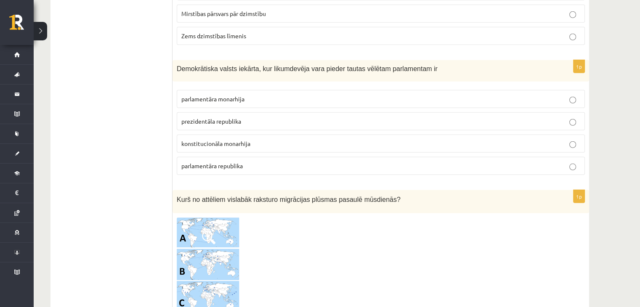
click at [216, 162] on span "parlamentāra republika" at bounding box center [211, 166] width 61 height 8
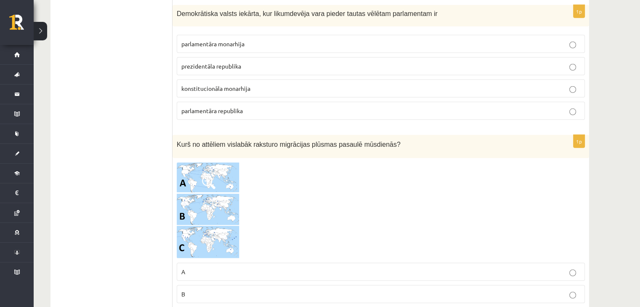
scroll to position [2485, 0]
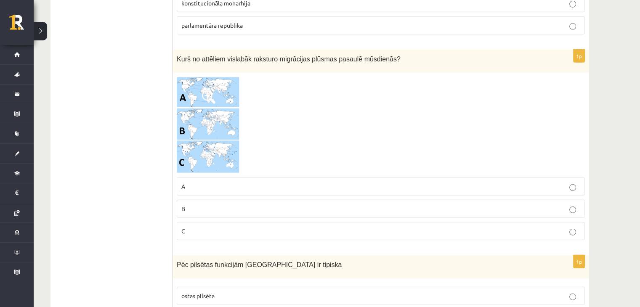
click at [204, 111] on img at bounding box center [208, 125] width 63 height 97
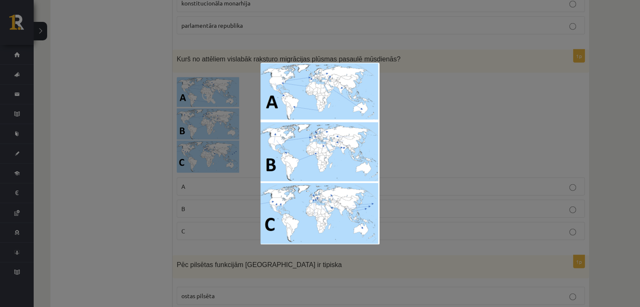
click at [395, 130] on div at bounding box center [320, 153] width 640 height 307
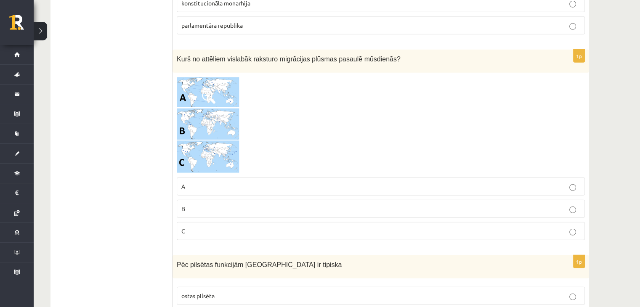
drag, startPoint x: 290, startPoint y: 218, endPoint x: 305, endPoint y: 220, distance: 15.4
click at [291, 227] on p "C" at bounding box center [380, 231] width 399 height 9
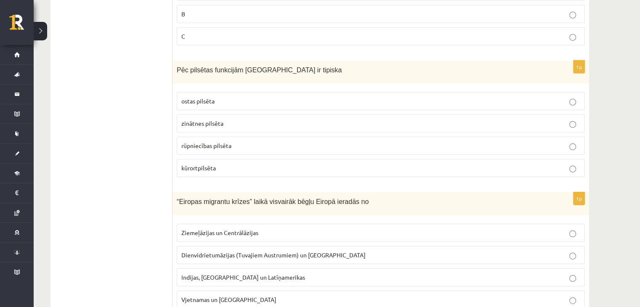
scroll to position [2695, 0]
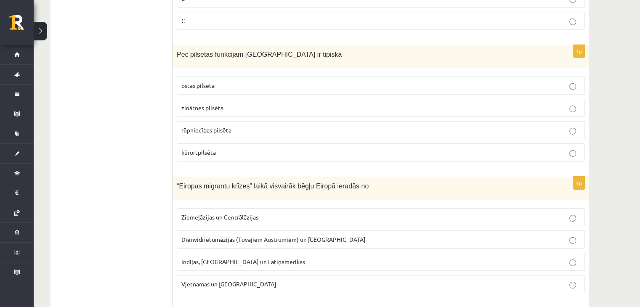
click at [241, 148] on p "kūrortpilsēta" at bounding box center [380, 152] width 399 height 9
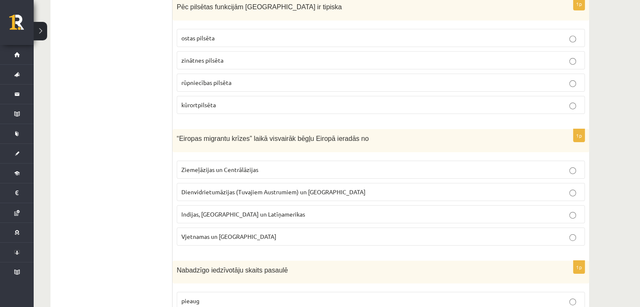
scroll to position [2765, 0]
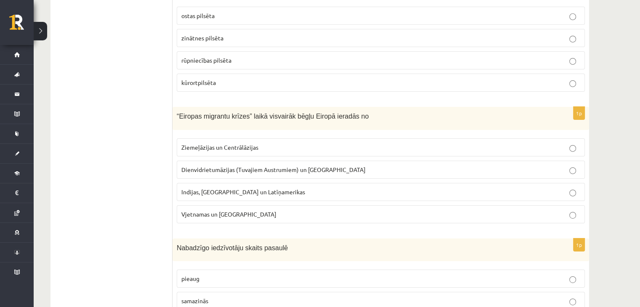
click at [232, 188] on span "Indijas, [GEOGRAPHIC_DATA] un Latīņamerikas" at bounding box center [243, 192] width 124 height 8
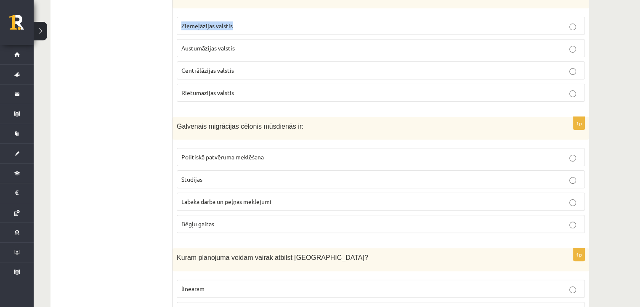
scroll to position [3318, 0]
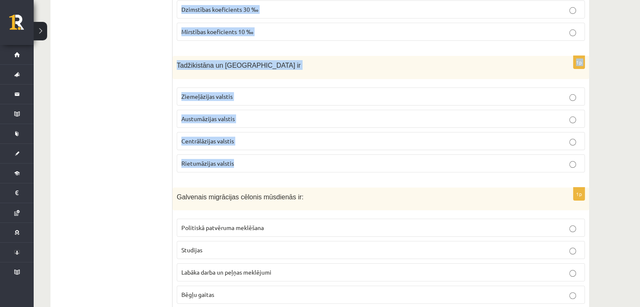
drag, startPoint x: 175, startPoint y: 92, endPoint x: 256, endPoint y: 137, distance: 92.2
copy form "Nabadzīgo iedzīvotāju skaits pasaulē pieaug samazinās nemainās 1p Kurās no minē…"
click at [278, 56] on div "Tadžikistāna un [GEOGRAPHIC_DATA] ir" at bounding box center [380, 67] width 416 height 23
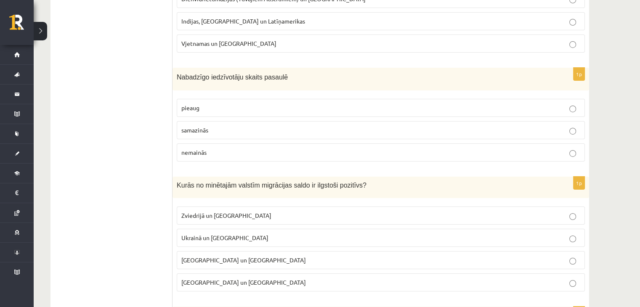
scroll to position [2967, 0]
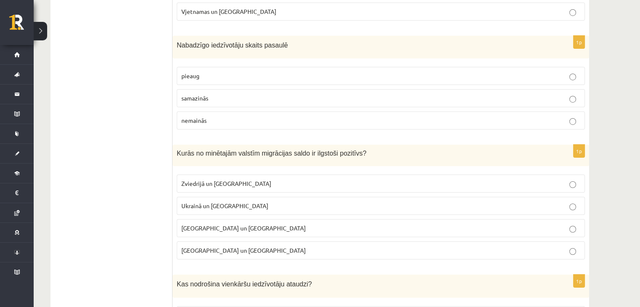
click at [220, 94] on p "samazinās" at bounding box center [380, 98] width 399 height 9
click at [251, 175] on label "Zviedrijā un [GEOGRAPHIC_DATA]" at bounding box center [381, 184] width 408 height 18
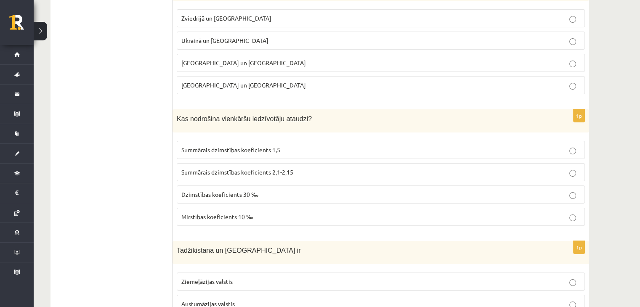
scroll to position [3178, 0]
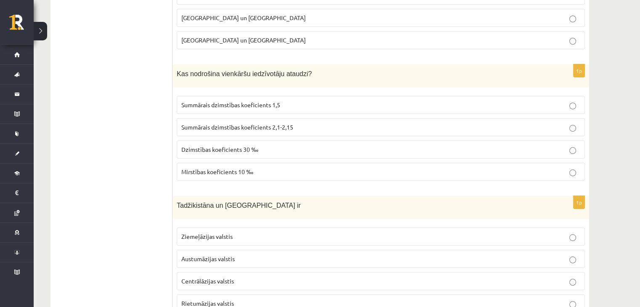
click at [227, 277] on span "Centrālāzijas valstis" at bounding box center [207, 281] width 53 height 8
click at [313, 123] on p "Summārais dzimstības koeficients 2,1-2,15" at bounding box center [380, 127] width 399 height 9
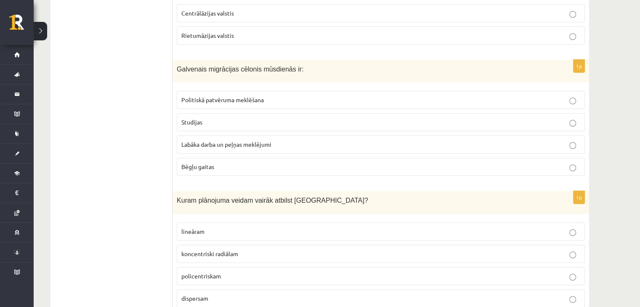
scroll to position [3458, 0]
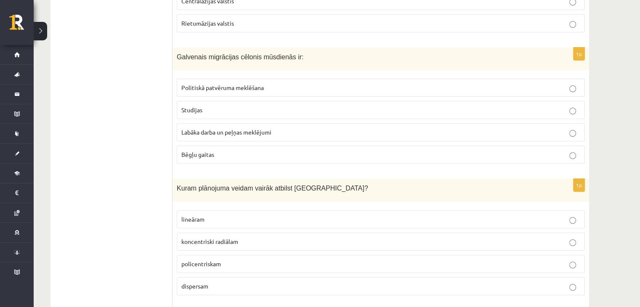
click at [273, 106] on p "Studijas" at bounding box center [380, 110] width 399 height 9
click at [276, 128] on p "Labāka darba un peļņas meklējumi" at bounding box center [380, 132] width 399 height 9
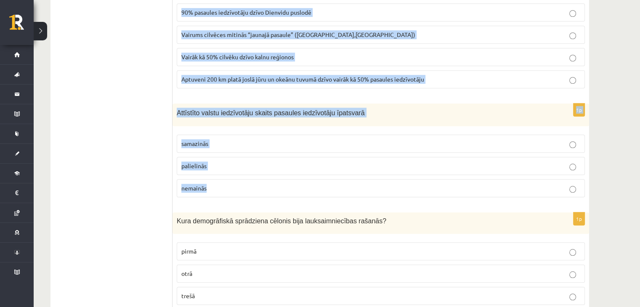
scroll to position [3957, 0]
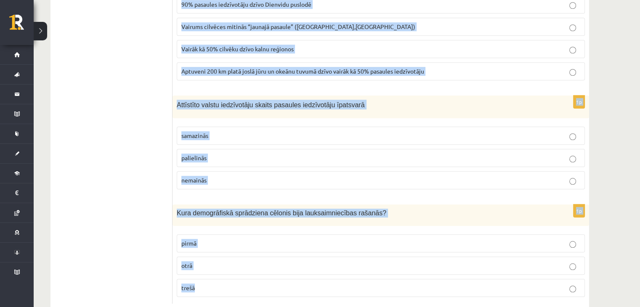
drag, startPoint x: 176, startPoint y: 98, endPoint x: 265, endPoint y: 214, distance: 146.0
copy form "Kuram plānojuma veidam vairāk atbilst Rīga? lineāram koncentriski radiālam poli…"
click at [251, 204] on div "Kura demogrāfiskā sprādziena cēlonis bija lauksaimniecības rašanās?" at bounding box center [380, 214] width 416 height 21
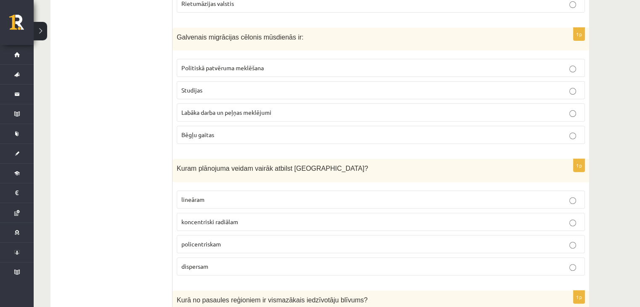
scroll to position [3536, 0]
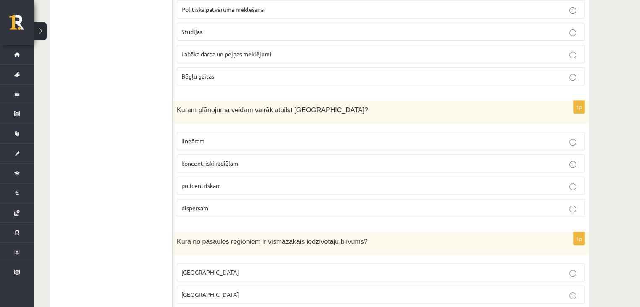
click at [267, 159] on p "koncentriski radiālam" at bounding box center [380, 163] width 399 height 9
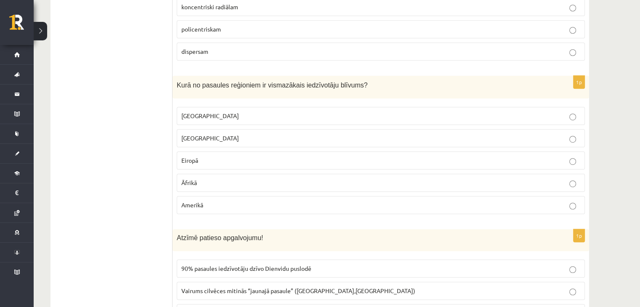
scroll to position [3746, 0]
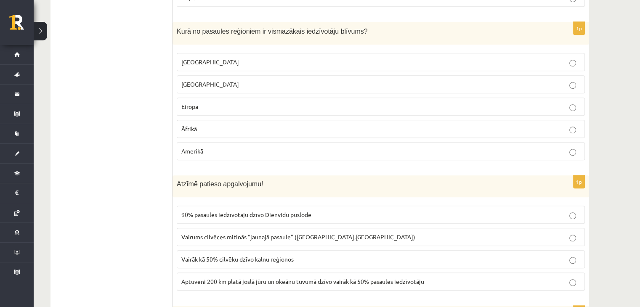
click at [288, 278] on span "Aptuveni 200 km platā joslā jūru un okeānu tuvumā dzīvo vairāk kā 50% pasaules …" at bounding box center [302, 282] width 243 height 8
click at [232, 58] on p "[GEOGRAPHIC_DATA]" at bounding box center [380, 62] width 399 height 9
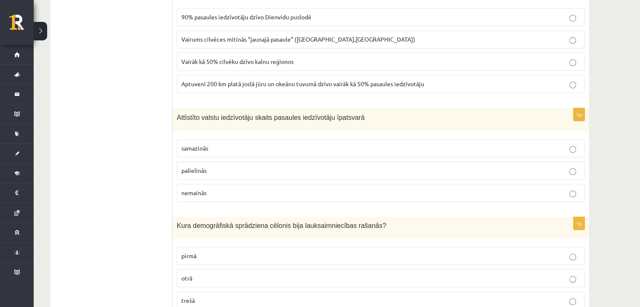
scroll to position [3957, 0]
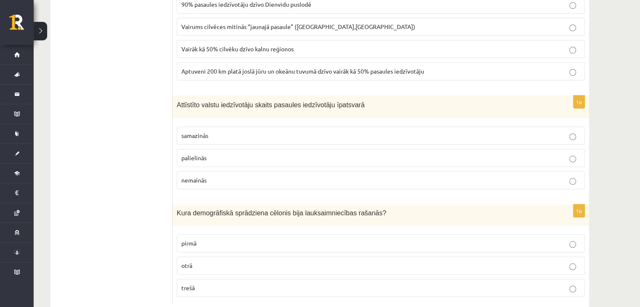
click at [221, 131] on p "samazinās" at bounding box center [380, 135] width 399 height 9
click at [238, 239] on p "pirmā" at bounding box center [380, 243] width 399 height 9
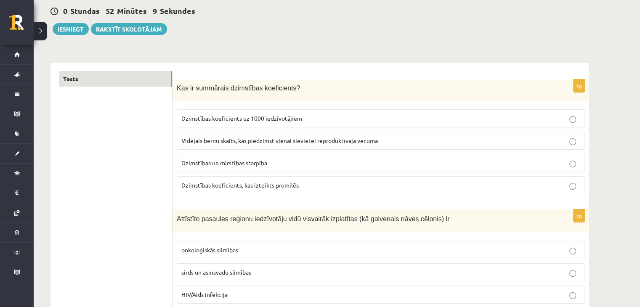
scroll to position [0, 0]
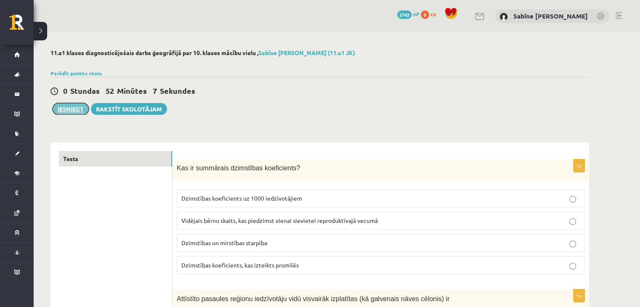
click at [70, 104] on button "Iesniegt" at bounding box center [71, 109] width 36 height 12
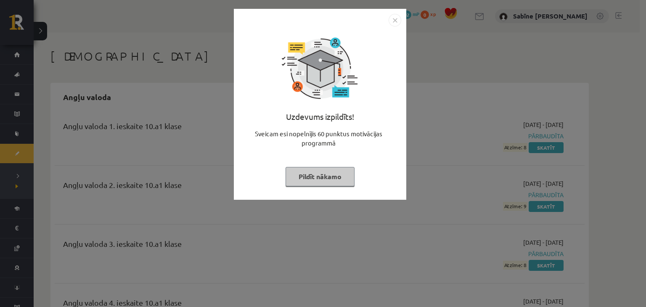
click at [312, 175] on button "Pildīt nākamo" at bounding box center [320, 176] width 69 height 19
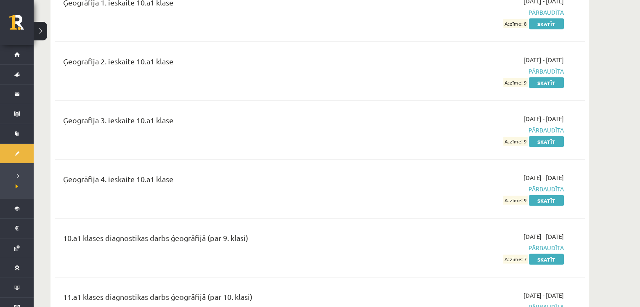
scroll to position [1752, 0]
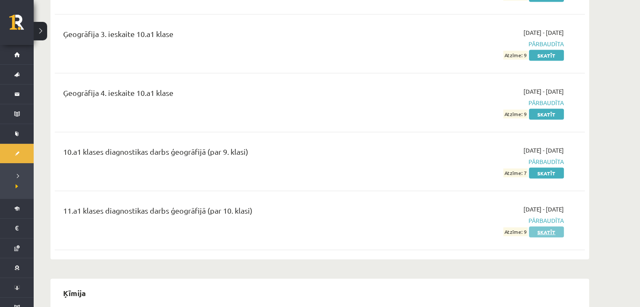
click at [540, 227] on link "Skatīt" at bounding box center [546, 232] width 35 height 11
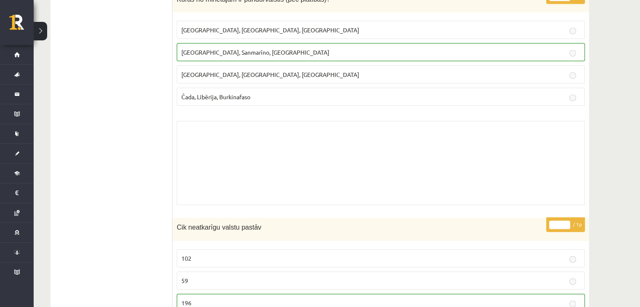
scroll to position [1963, 0]
